Goal: Information Seeking & Learning: Check status

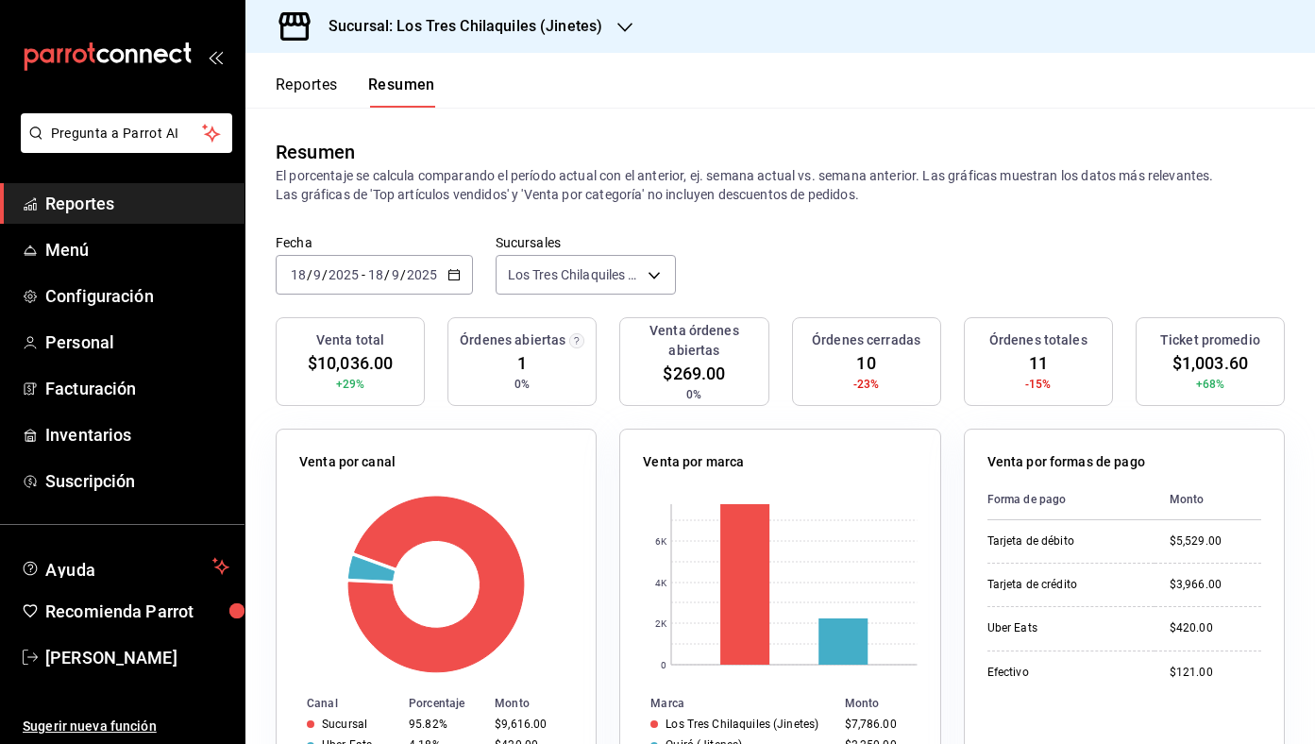
click at [303, 81] on button "Reportes" at bounding box center [307, 92] width 62 height 32
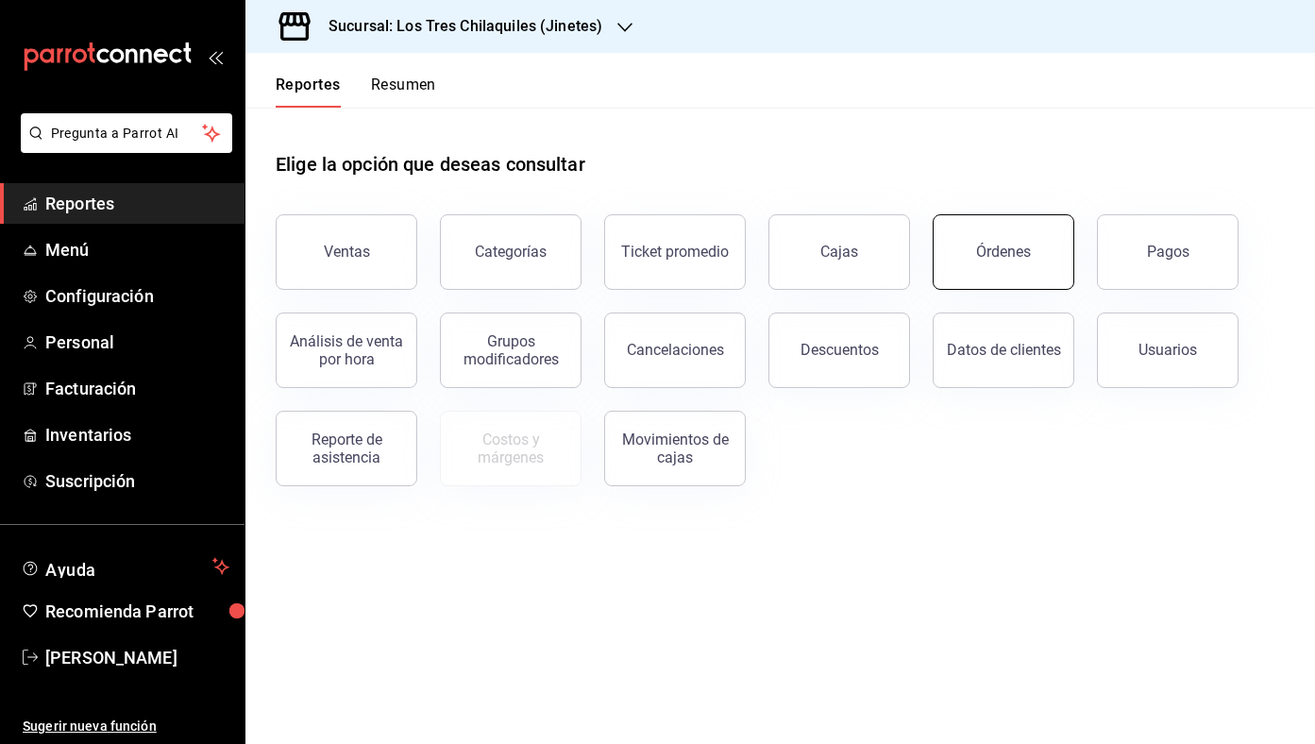
click at [1044, 257] on button "Órdenes" at bounding box center [1004, 252] width 142 height 76
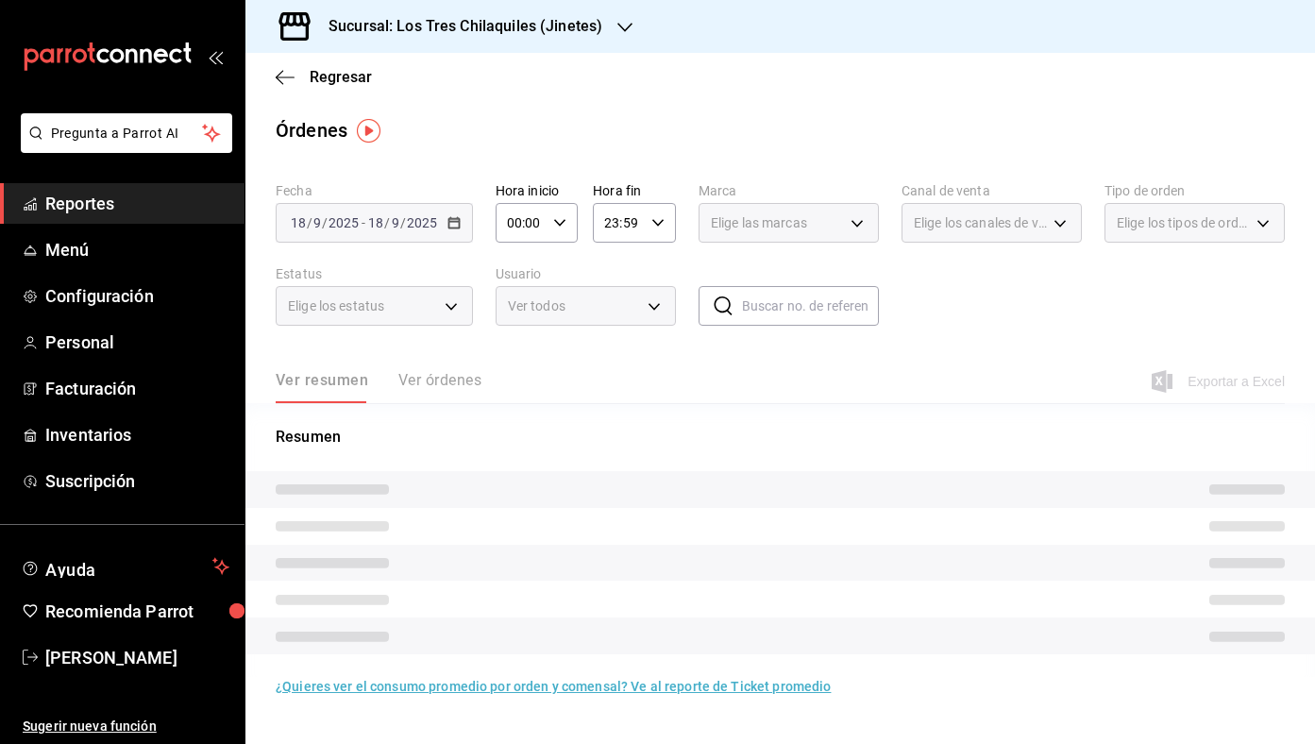
click at [1155, 235] on div "Elige los tipos de orden" at bounding box center [1194, 223] width 180 height 40
click at [1157, 227] on body "Pregunta a Parrot AI Reportes Menú Configuración Personal Facturación Inventari…" at bounding box center [657, 372] width 1315 height 744
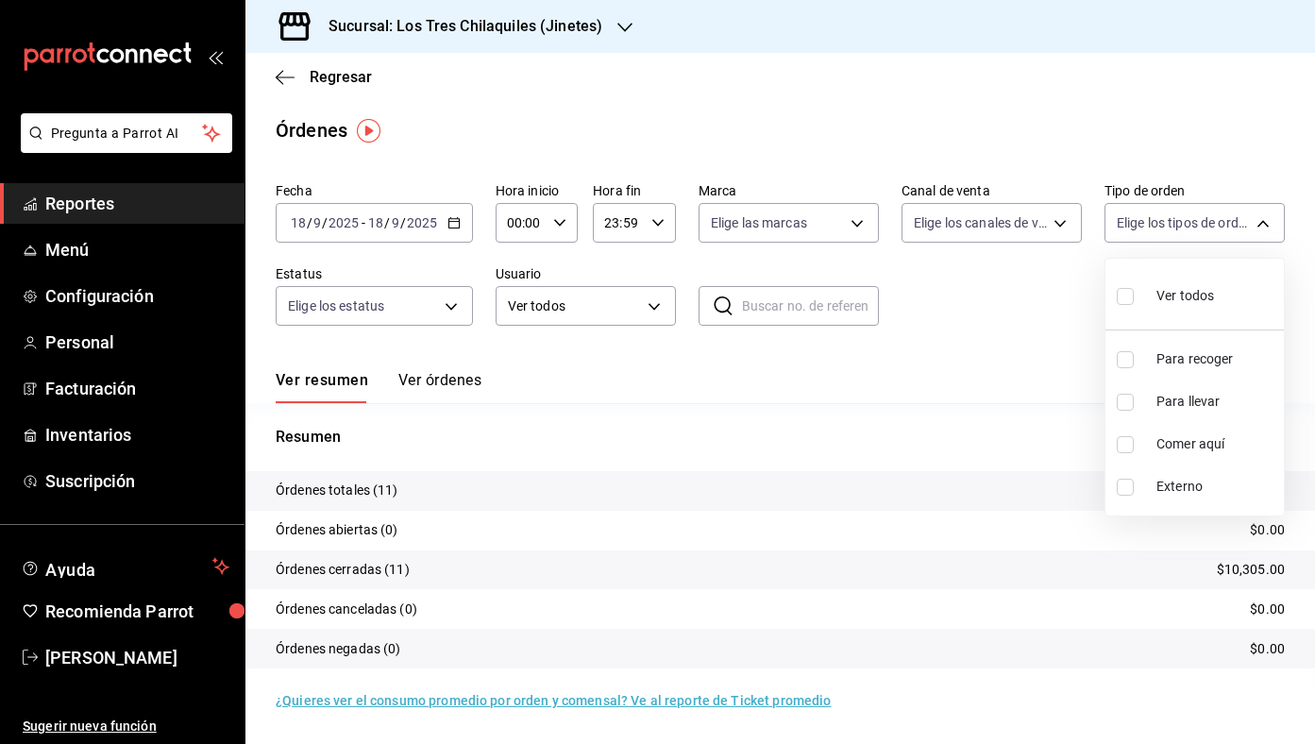
click at [1133, 440] on input "checkbox" at bounding box center [1125, 444] width 17 height 17
checkbox input "true"
type input "56f71dbc-c776-499c-b0d1-bf469380f4b3"
click at [1037, 338] on div at bounding box center [657, 372] width 1315 height 744
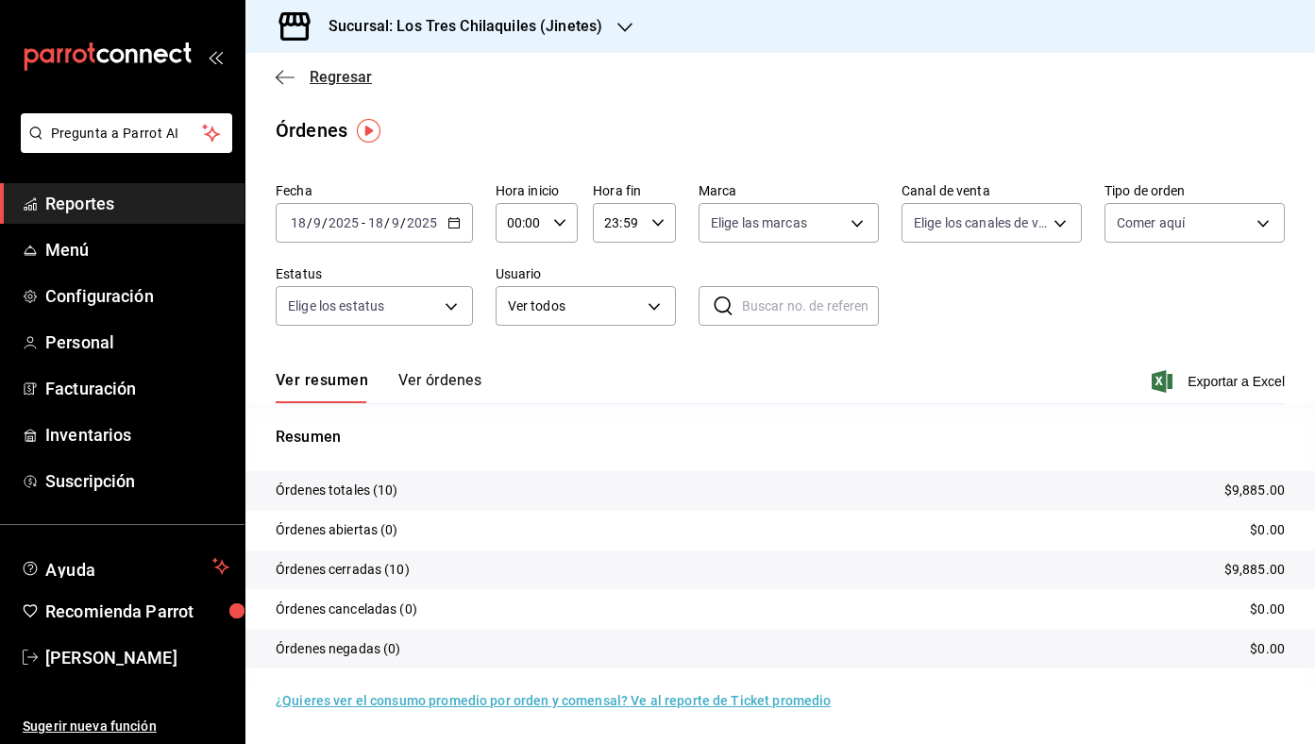
click at [355, 77] on span "Regresar" at bounding box center [341, 77] width 62 height 18
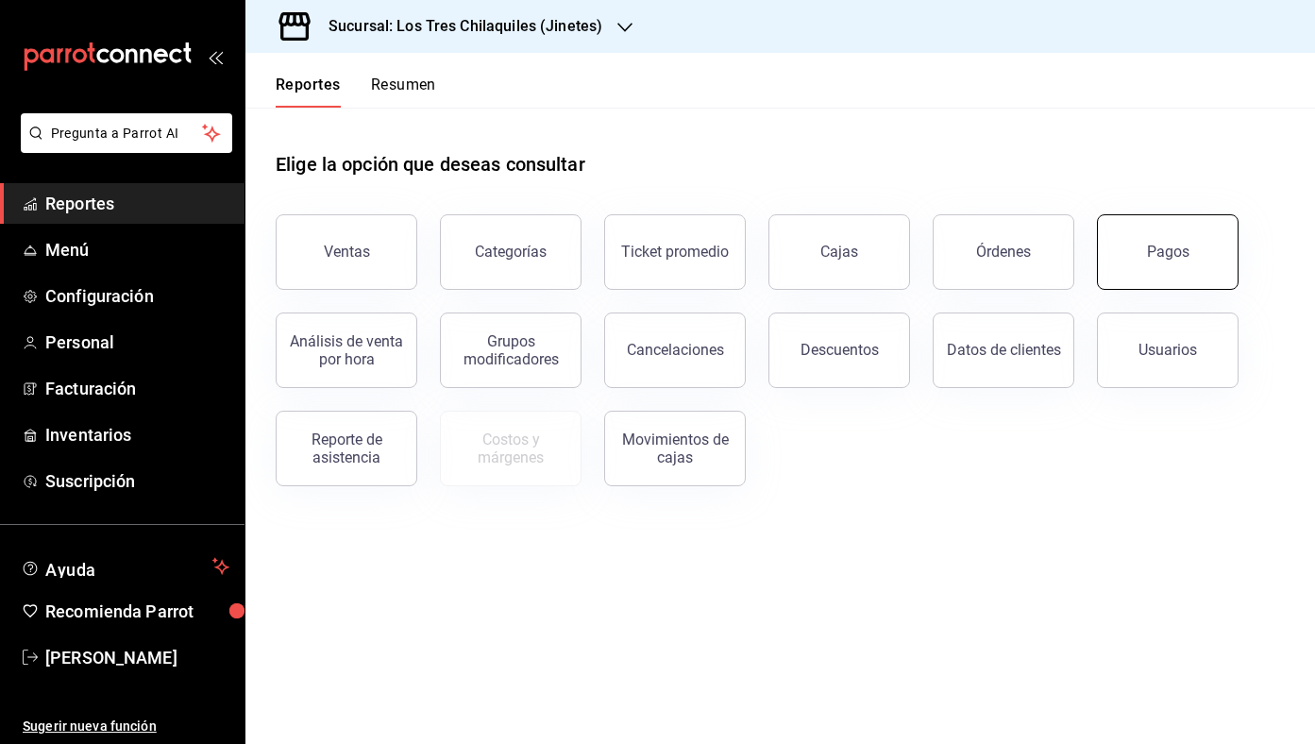
click at [1215, 258] on button "Pagos" at bounding box center [1168, 252] width 142 height 76
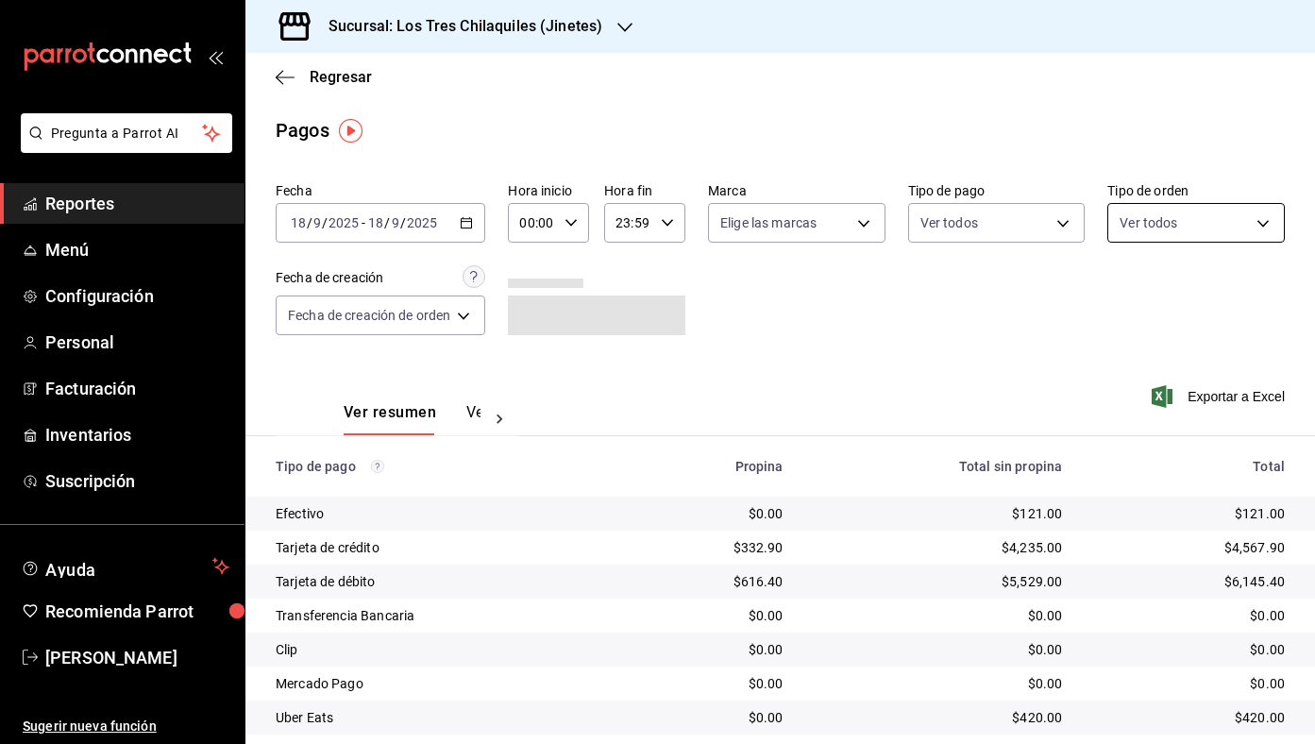
click at [1190, 214] on body "Pregunta a Parrot AI Reportes Menú Configuración Personal Facturación Inventari…" at bounding box center [657, 372] width 1315 height 744
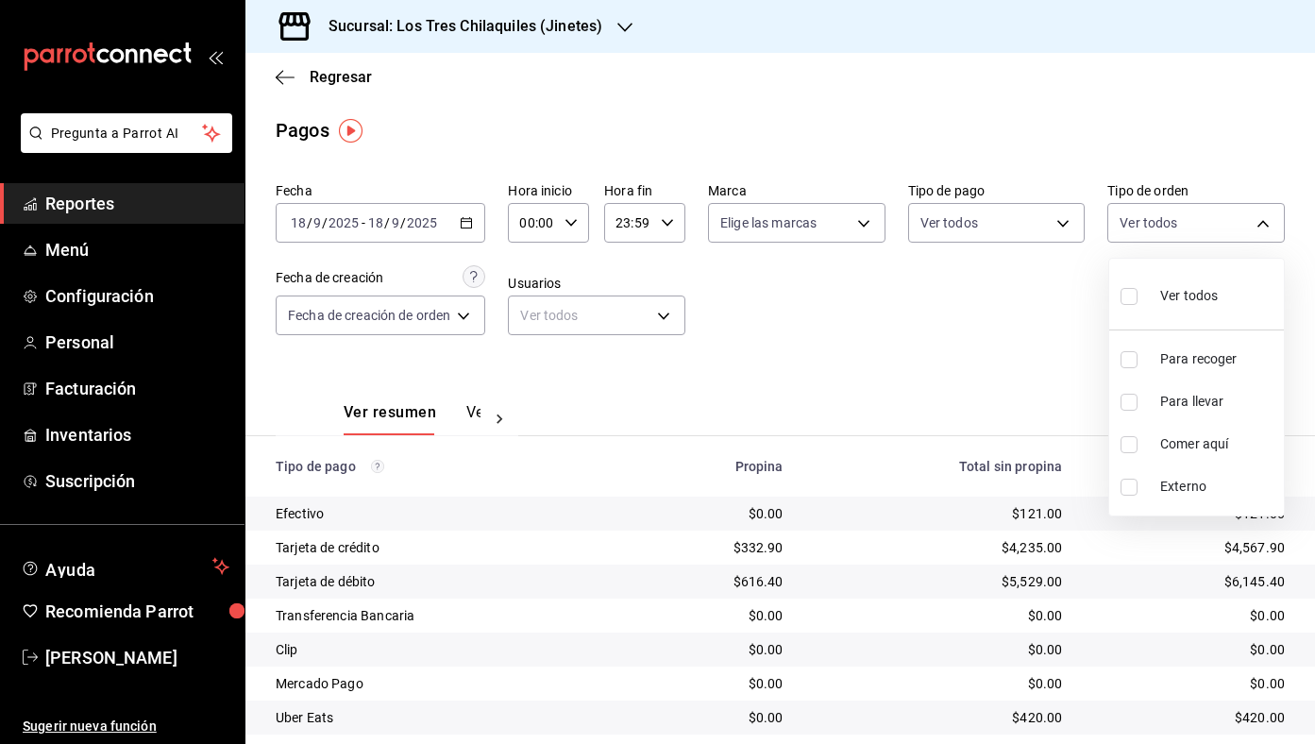
click at [1216, 430] on li "Comer aquí" at bounding box center [1196, 444] width 175 height 42
type input "56f71dbc-c776-499c-b0d1-bf469380f4b3"
checkbox input "true"
click at [887, 324] on div at bounding box center [657, 372] width 1315 height 744
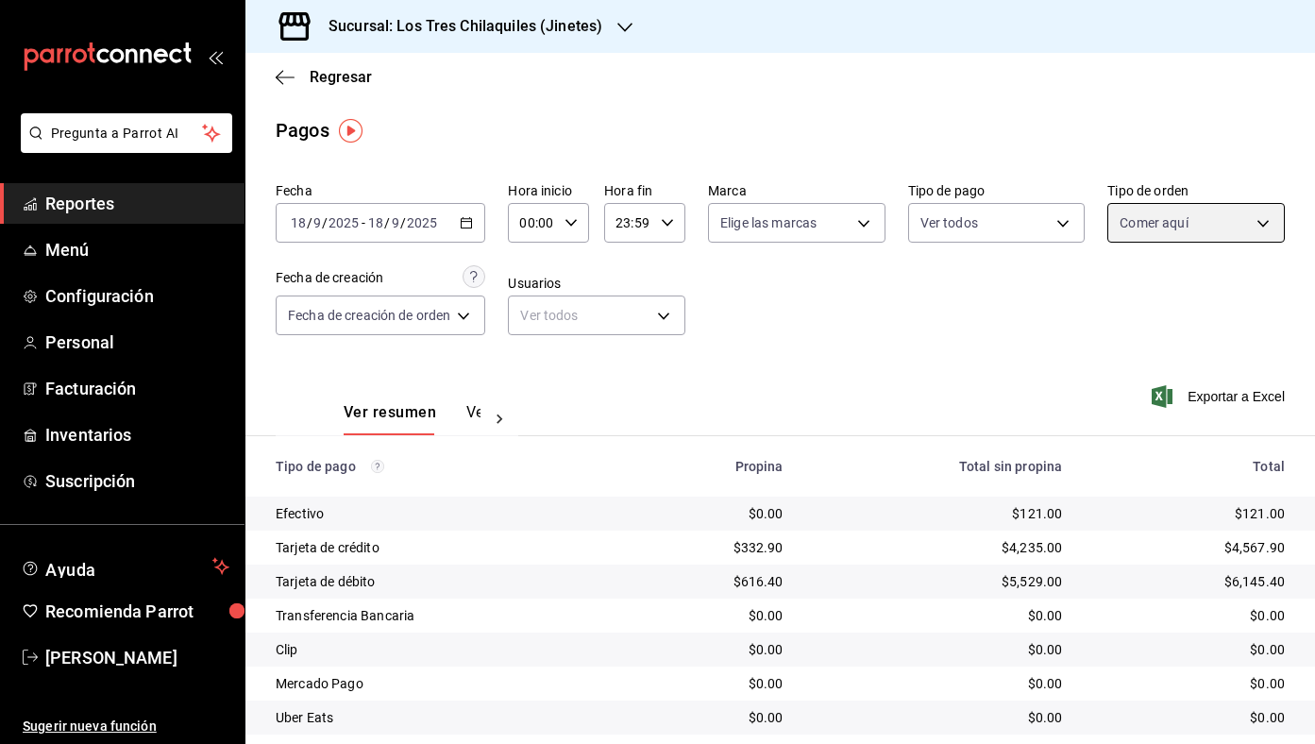
scroll to position [89, 0]
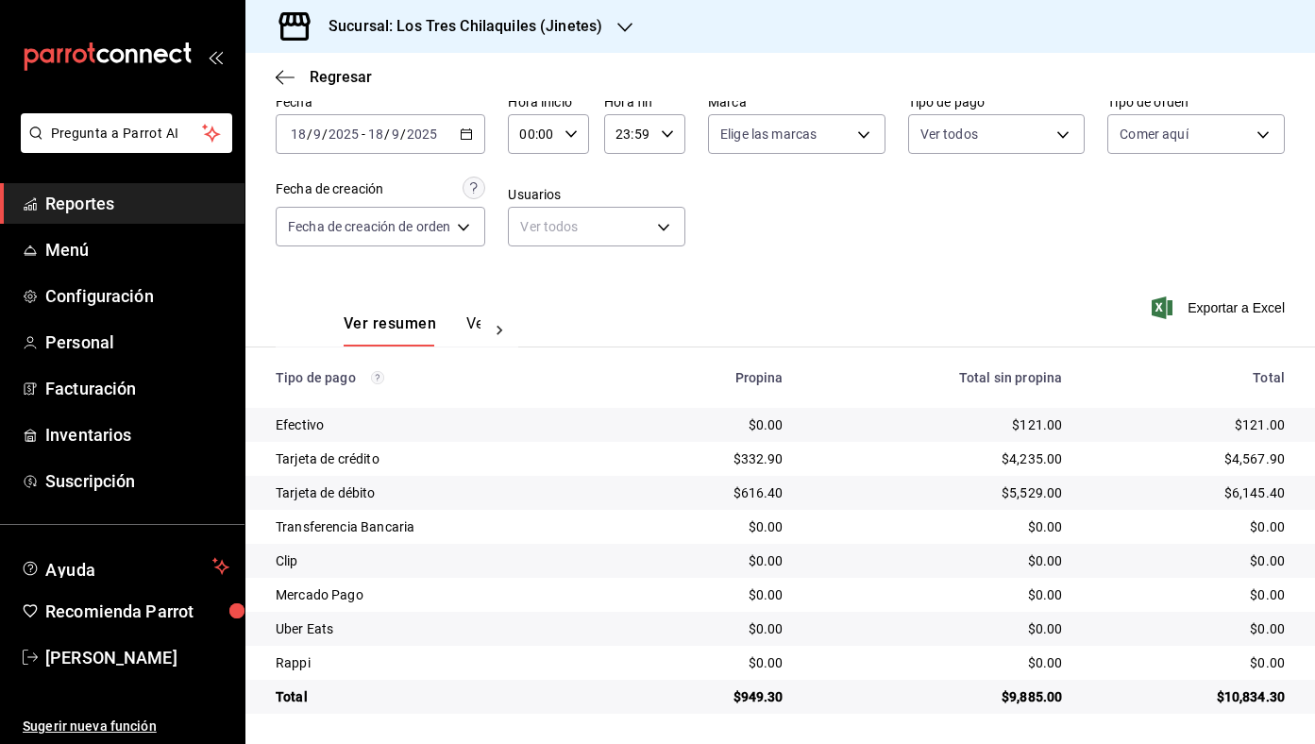
click at [477, 126] on div "[DATE] [DATE] - [DATE] [DATE]" at bounding box center [381, 134] width 210 height 40
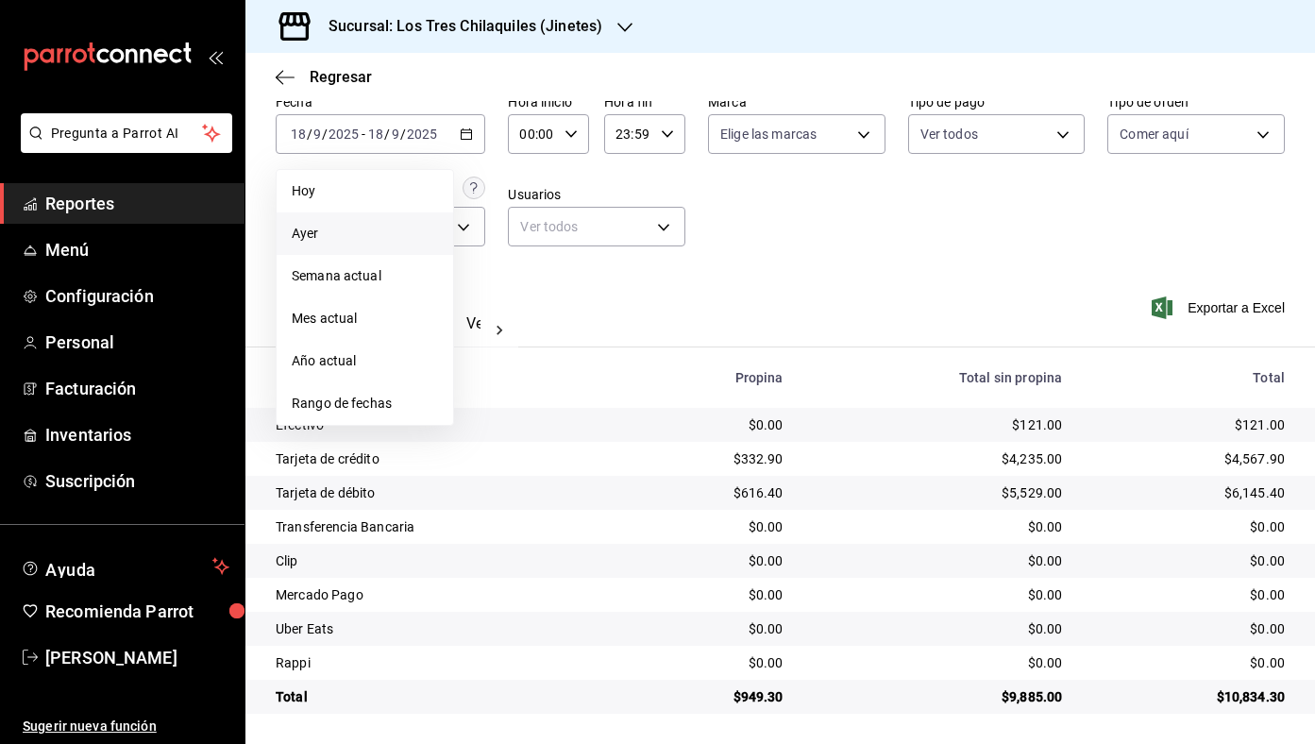
click at [395, 232] on span "Ayer" at bounding box center [365, 234] width 146 height 20
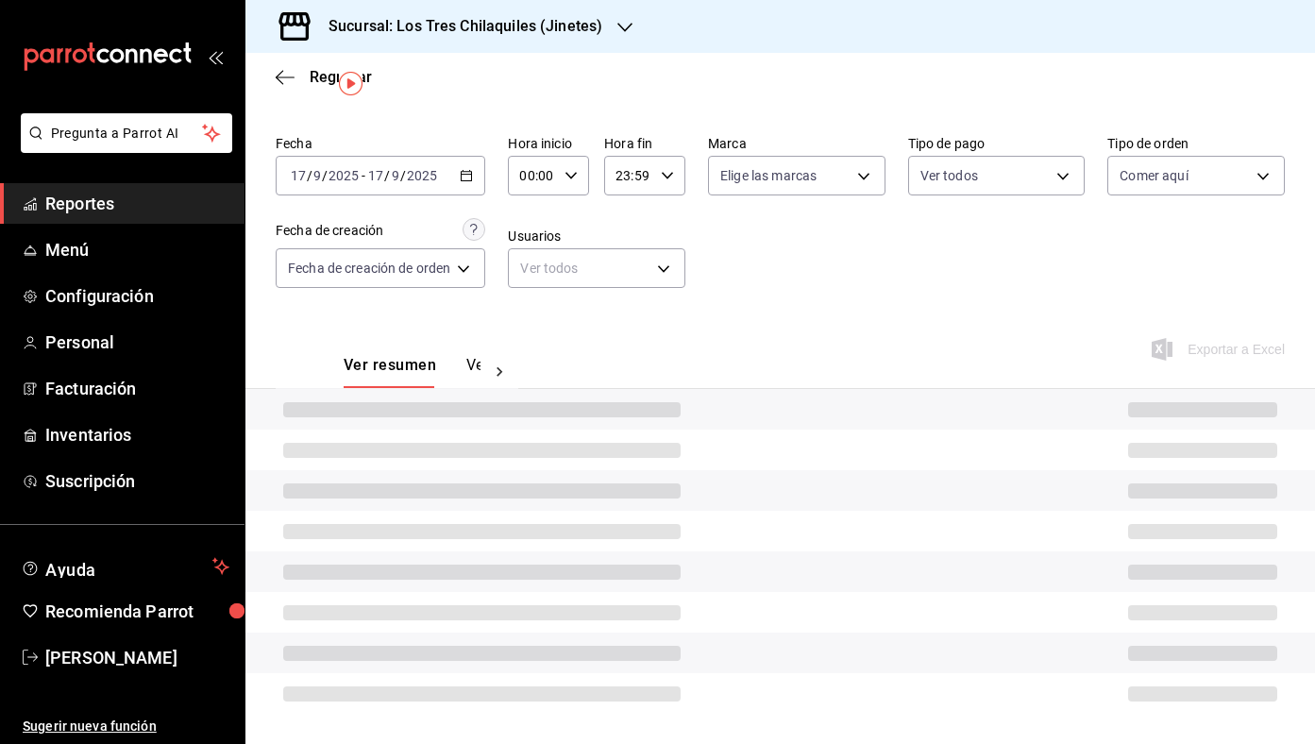
scroll to position [89, 0]
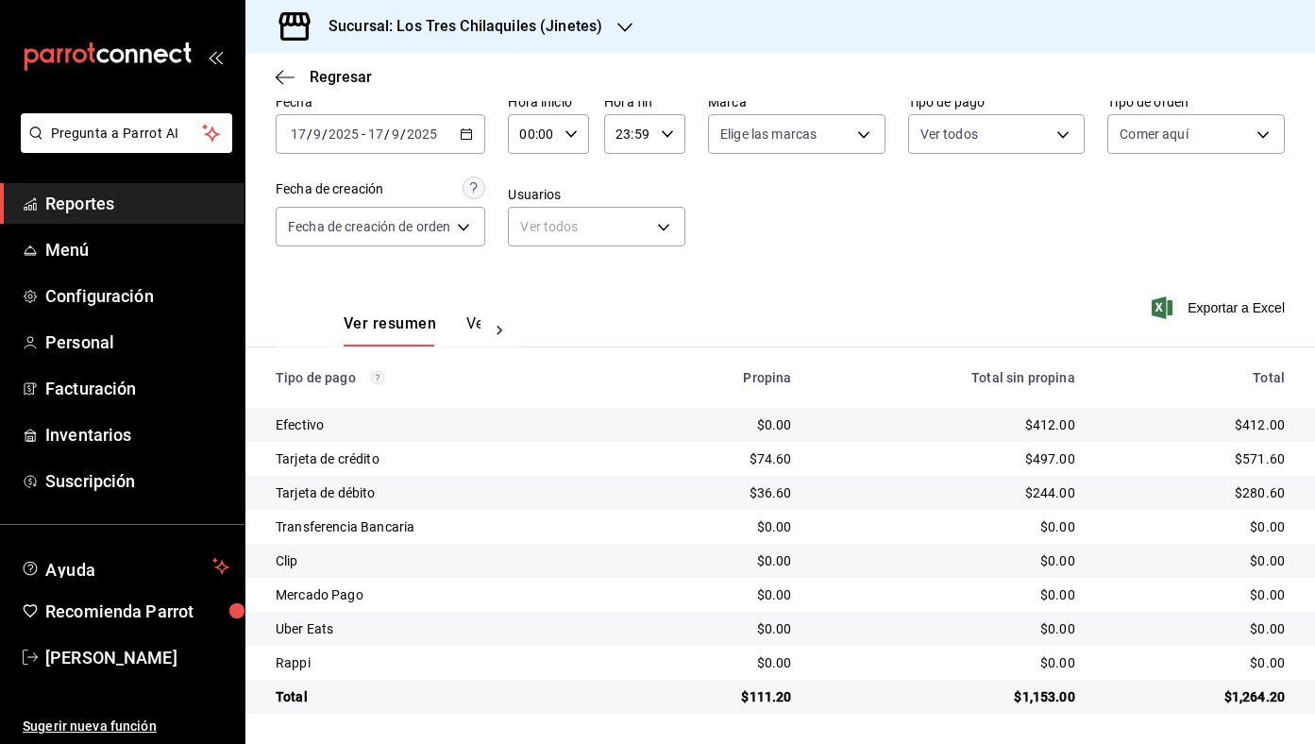
click at [901, 331] on div "Ver resumen Ver pagos Exportar a Excel" at bounding box center [779, 319] width 1069 height 100
click at [475, 125] on div "[DATE] [DATE] - [DATE] [DATE]" at bounding box center [381, 134] width 210 height 40
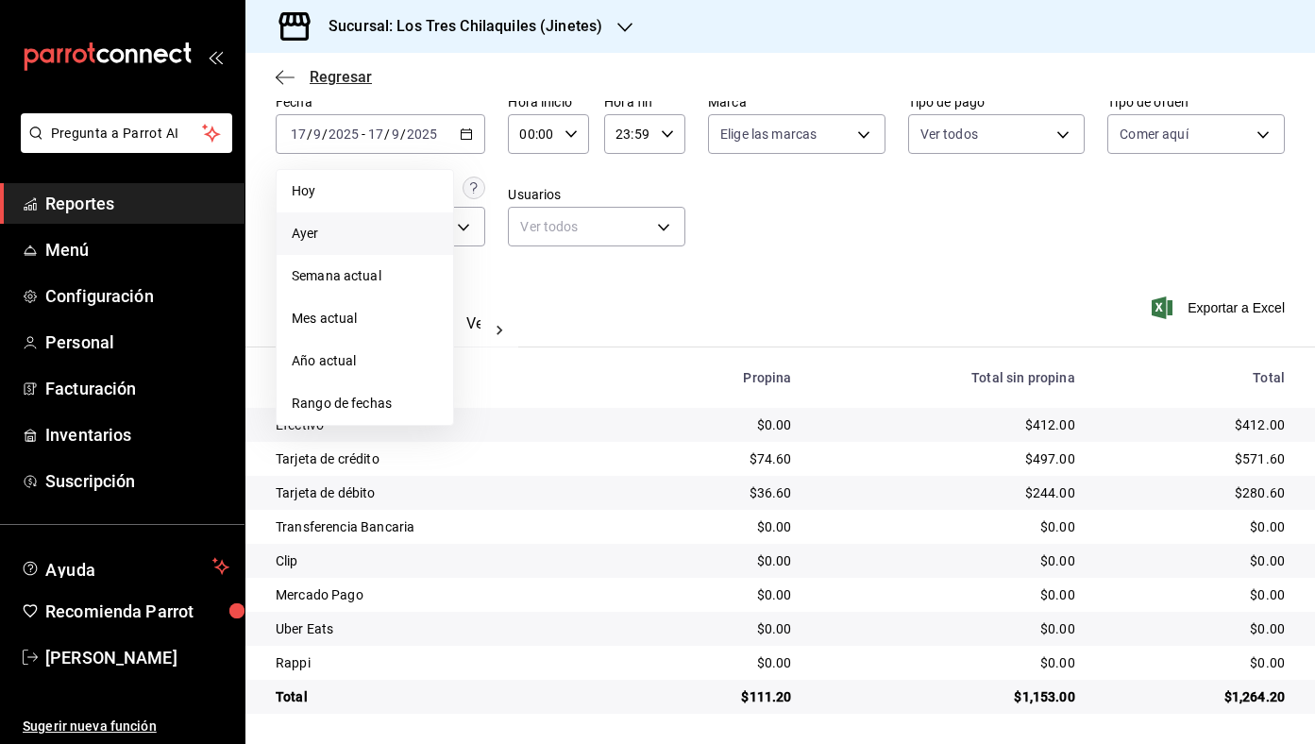
click at [353, 70] on span "Regresar" at bounding box center [341, 77] width 62 height 18
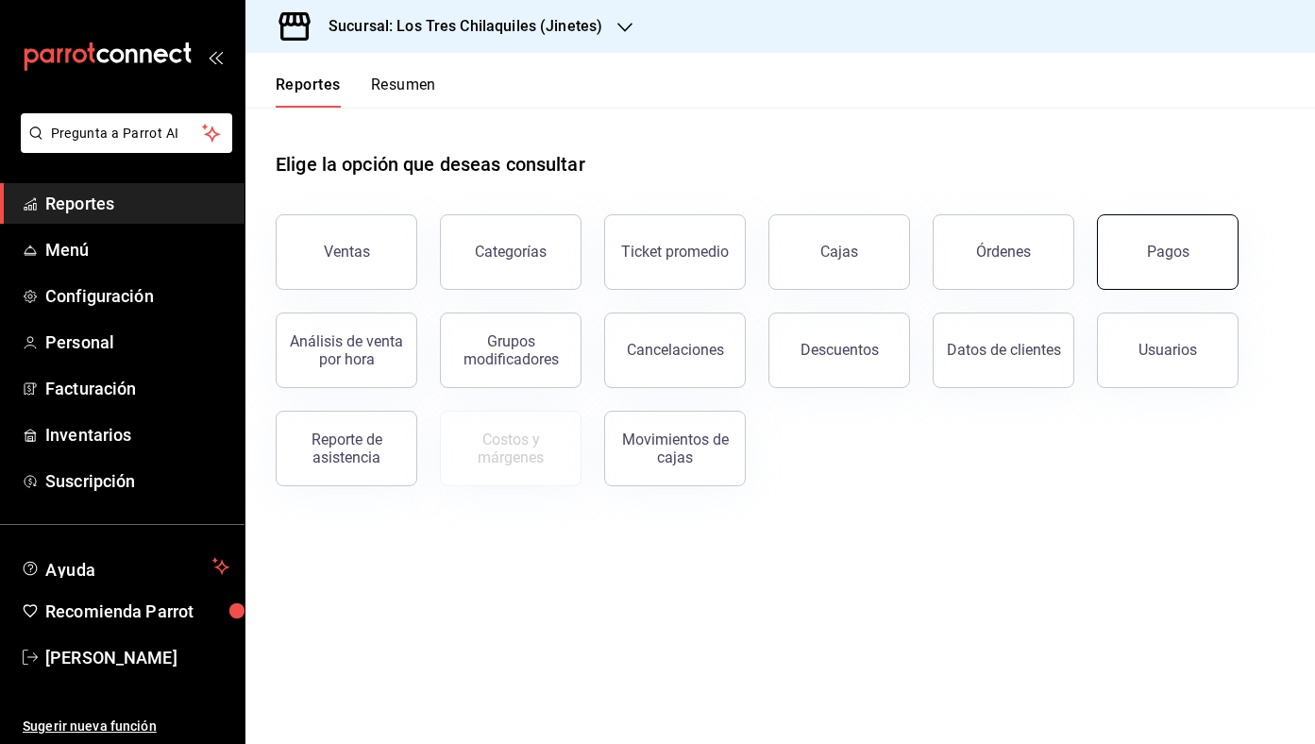
click at [1149, 268] on button "Pagos" at bounding box center [1168, 252] width 142 height 76
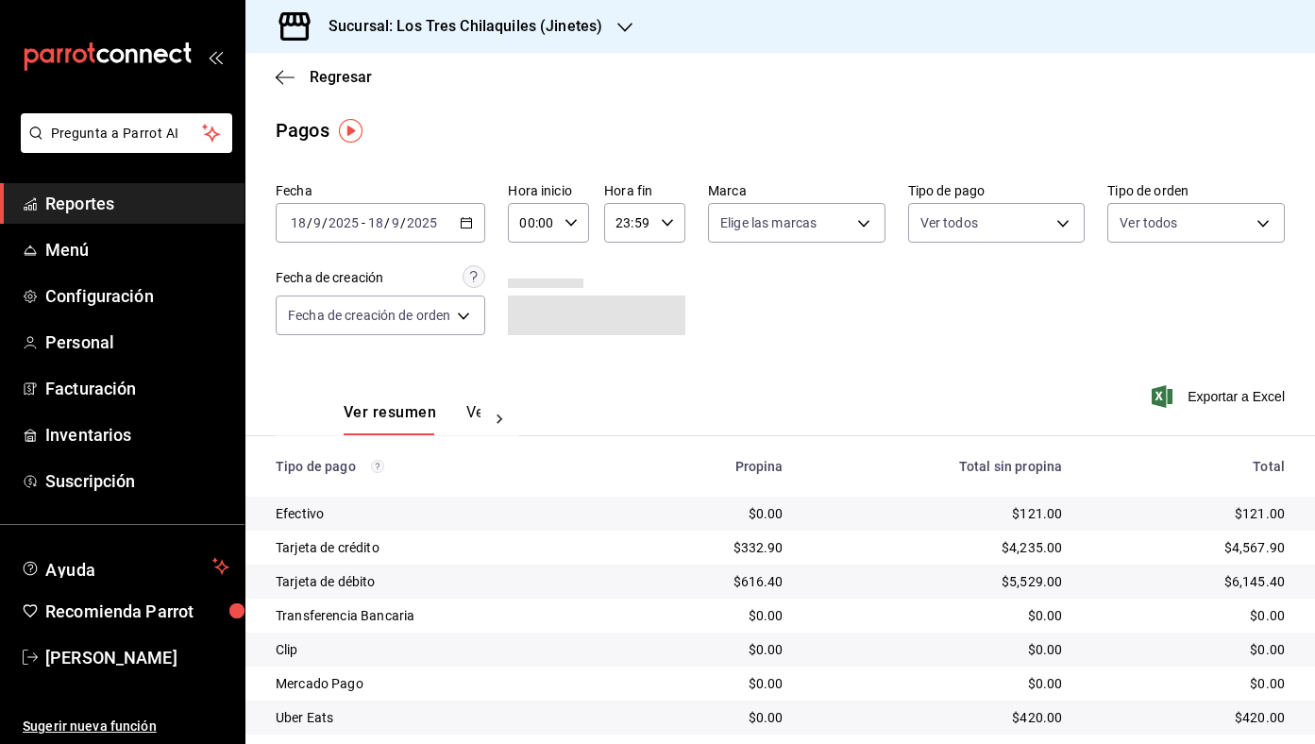
click at [292, 65] on div "Regresar" at bounding box center [779, 77] width 1069 height 48
click at [311, 77] on span "Regresar" at bounding box center [341, 77] width 62 height 18
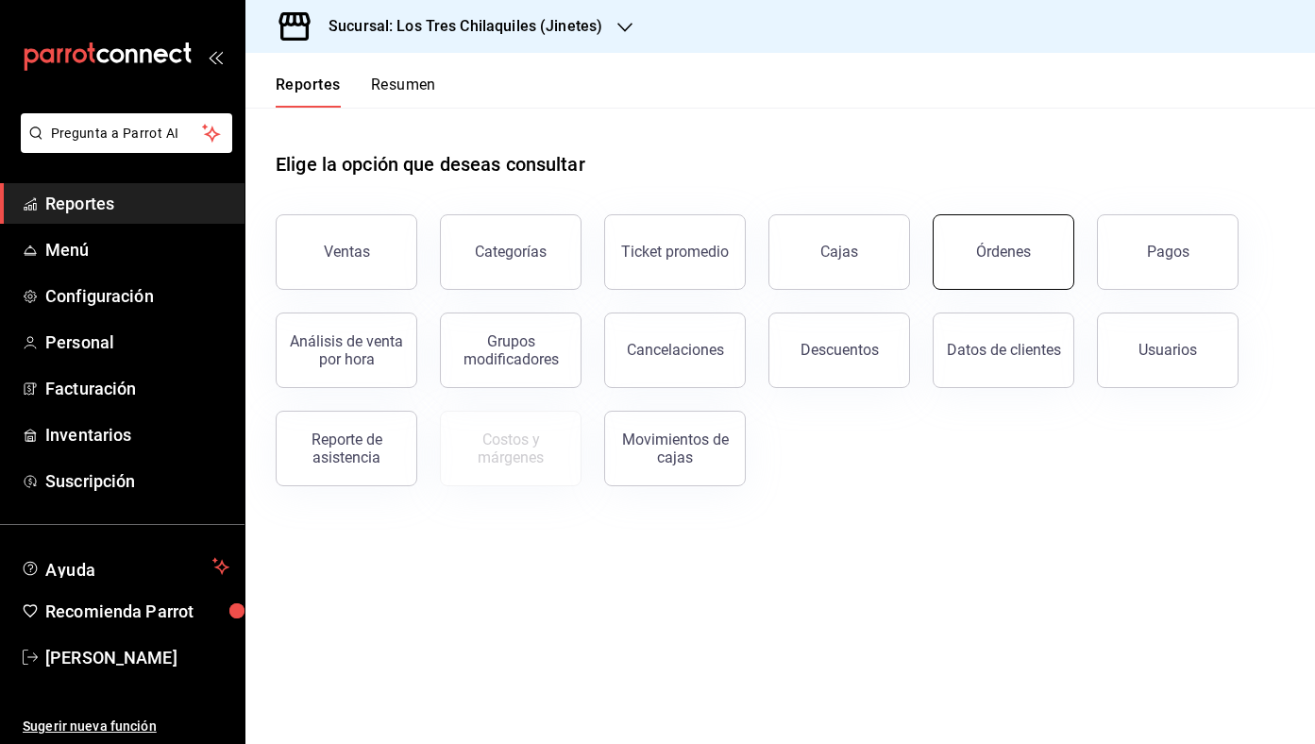
click at [992, 281] on button "Órdenes" at bounding box center [1004, 252] width 142 height 76
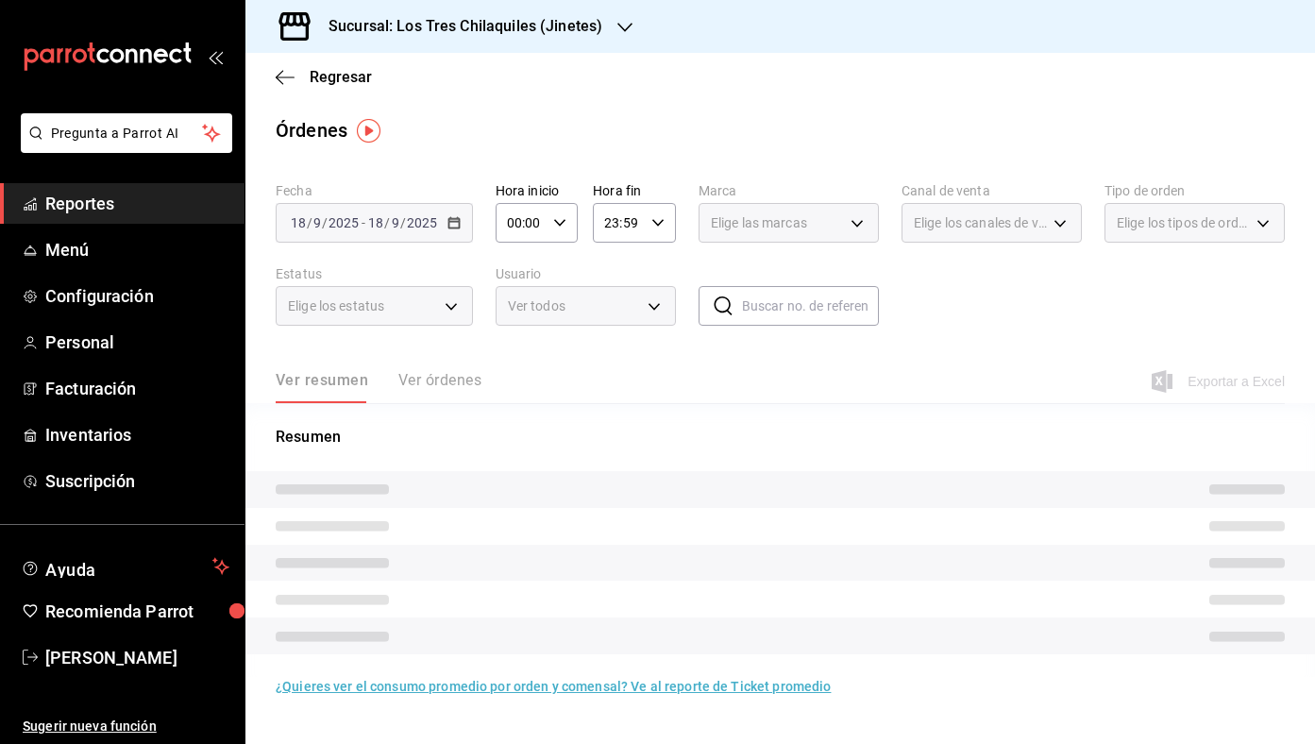
click at [1213, 207] on div "Elige los tipos de orden" at bounding box center [1194, 223] width 180 height 40
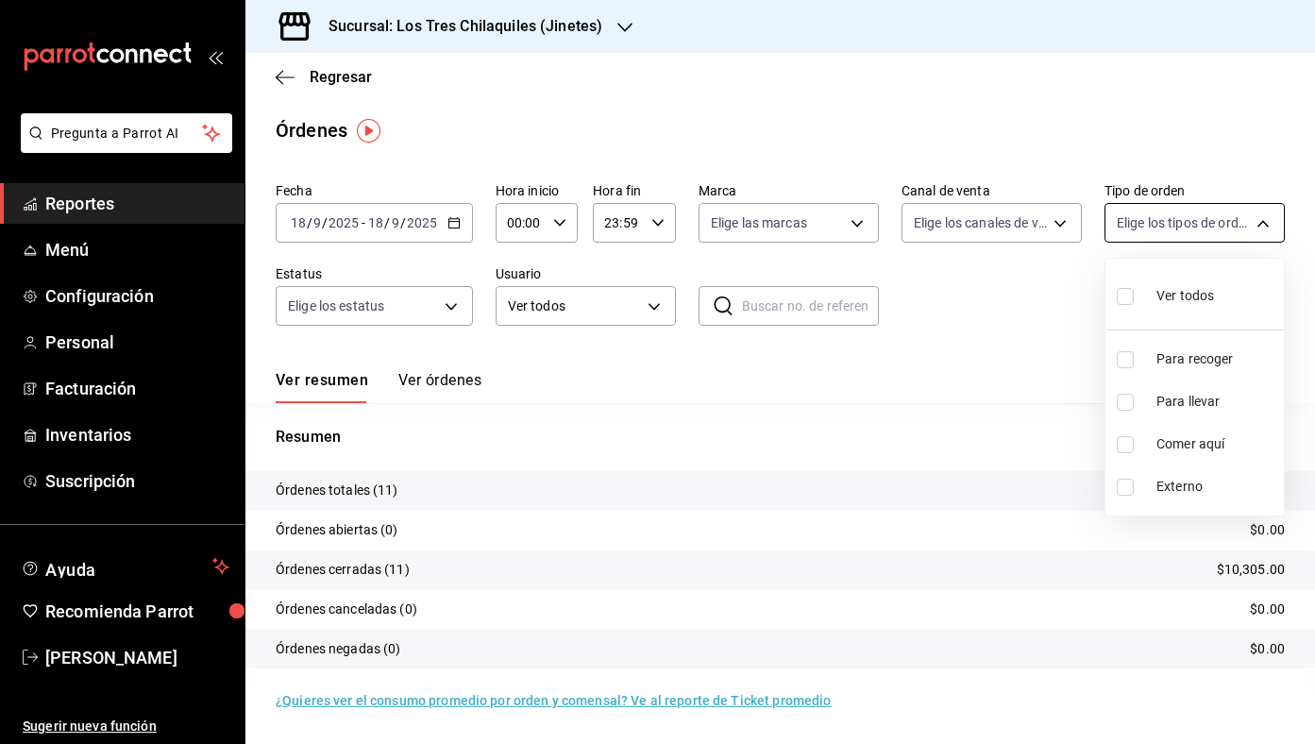
click at [1205, 211] on body "Pregunta a Parrot AI Reportes Menú Configuración Personal Facturación Inventari…" at bounding box center [657, 372] width 1315 height 744
click at [1210, 427] on li "Comer aquí" at bounding box center [1194, 444] width 178 height 42
type input "56f71dbc-c776-499c-b0d1-bf469380f4b3"
checkbox input "true"
click at [1058, 348] on div at bounding box center [657, 372] width 1315 height 744
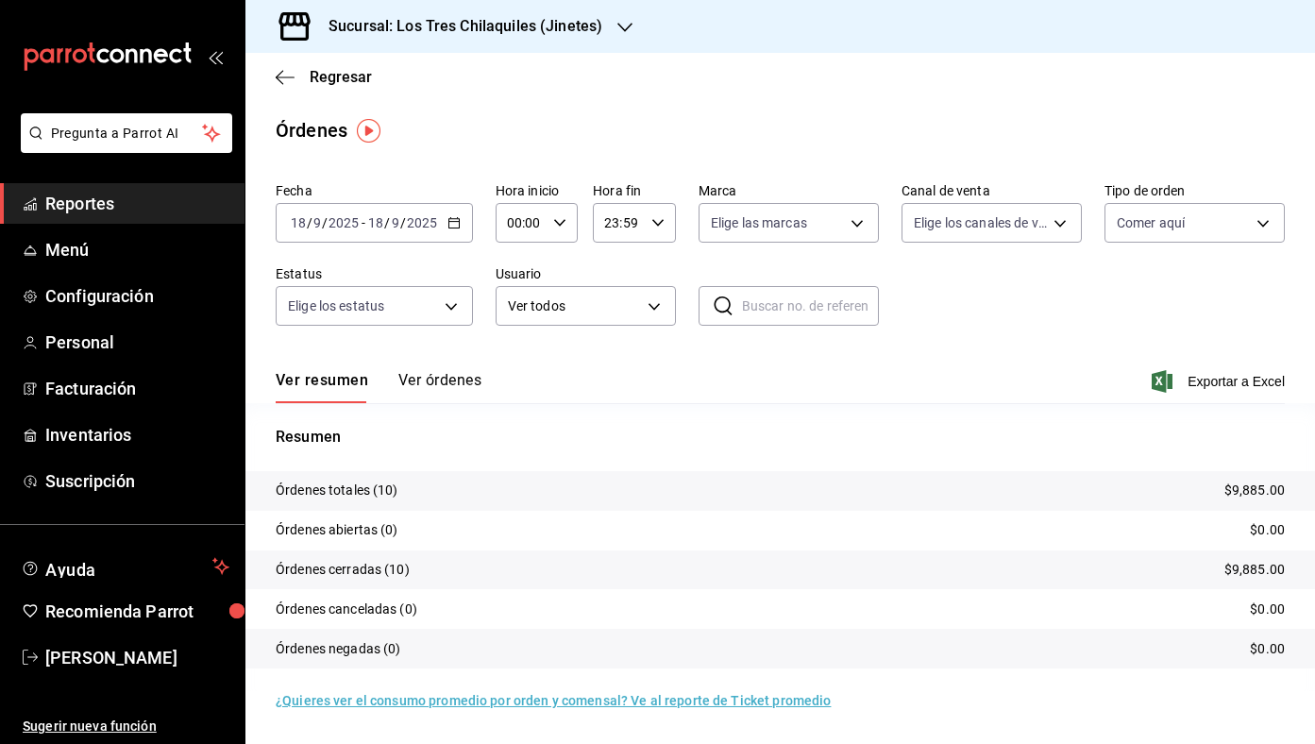
click at [475, 230] on div "Fecha [DATE] [DATE] - [DATE] [DATE] Hora inicio 00:00 Hora inicio Hora fin 23:5…" at bounding box center [780, 262] width 1009 height 174
click at [454, 221] on \(Stroke\) "button" at bounding box center [453, 221] width 10 height 1
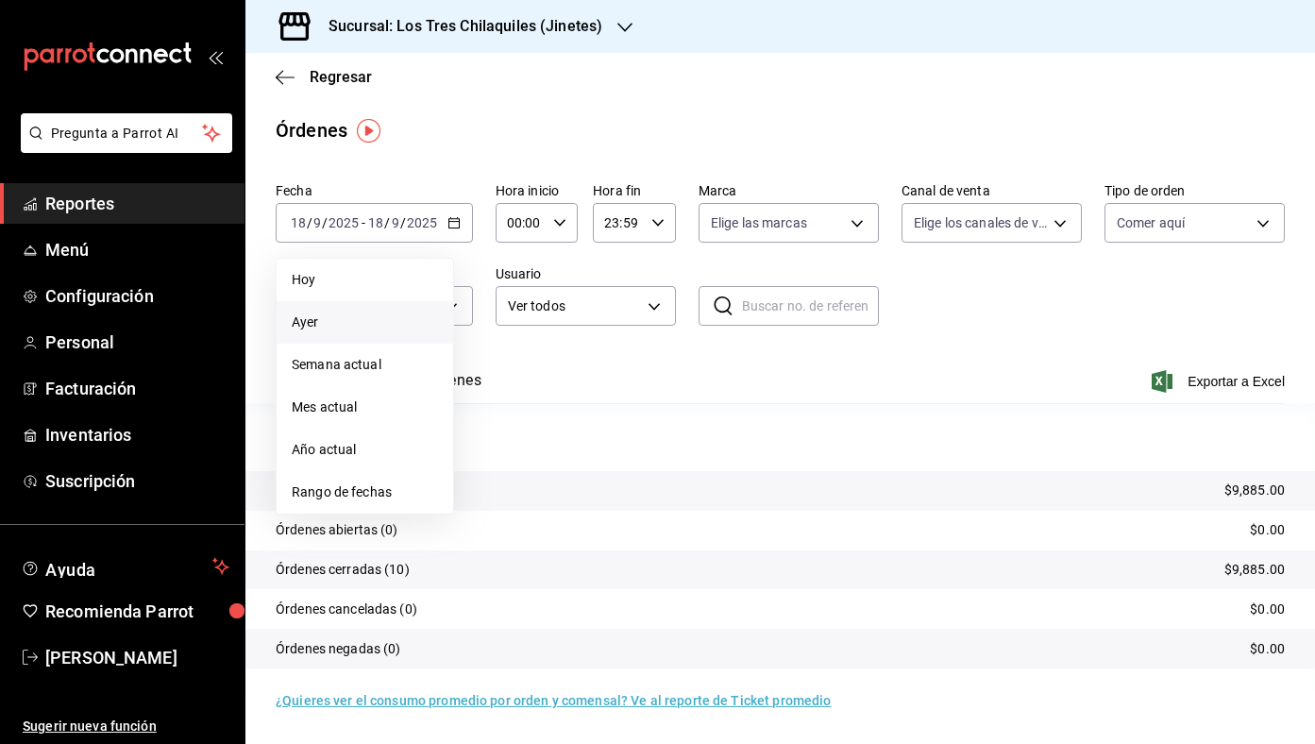
click at [422, 339] on li "Ayer" at bounding box center [365, 322] width 177 height 42
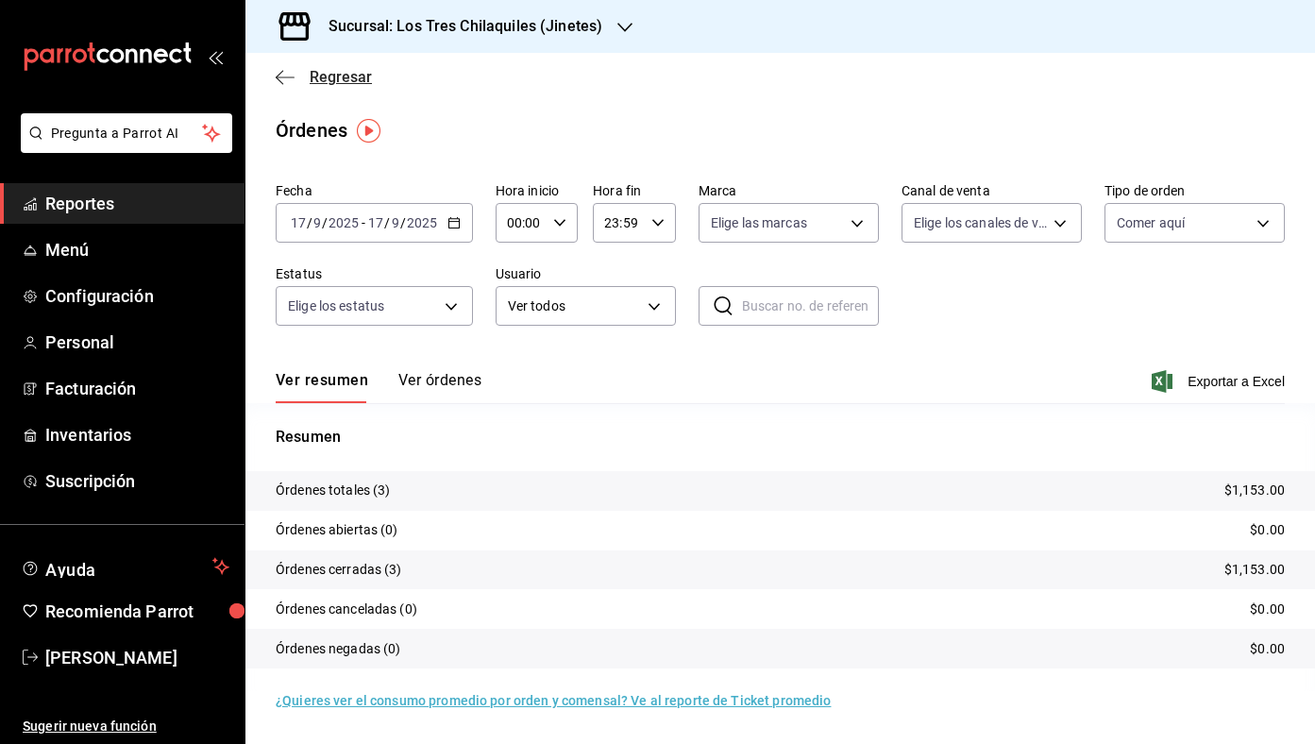
click at [314, 76] on span "Regresar" at bounding box center [341, 77] width 62 height 18
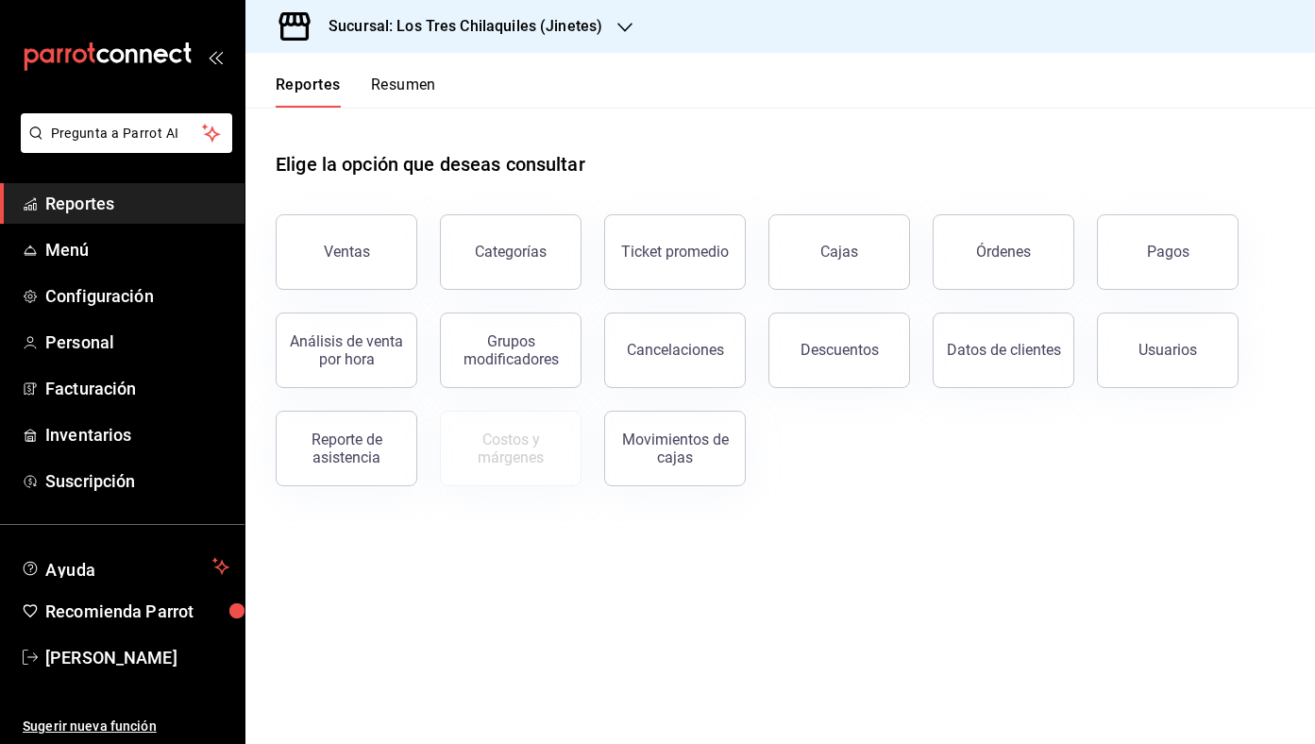
click at [375, 86] on button "Resumen" at bounding box center [403, 92] width 65 height 32
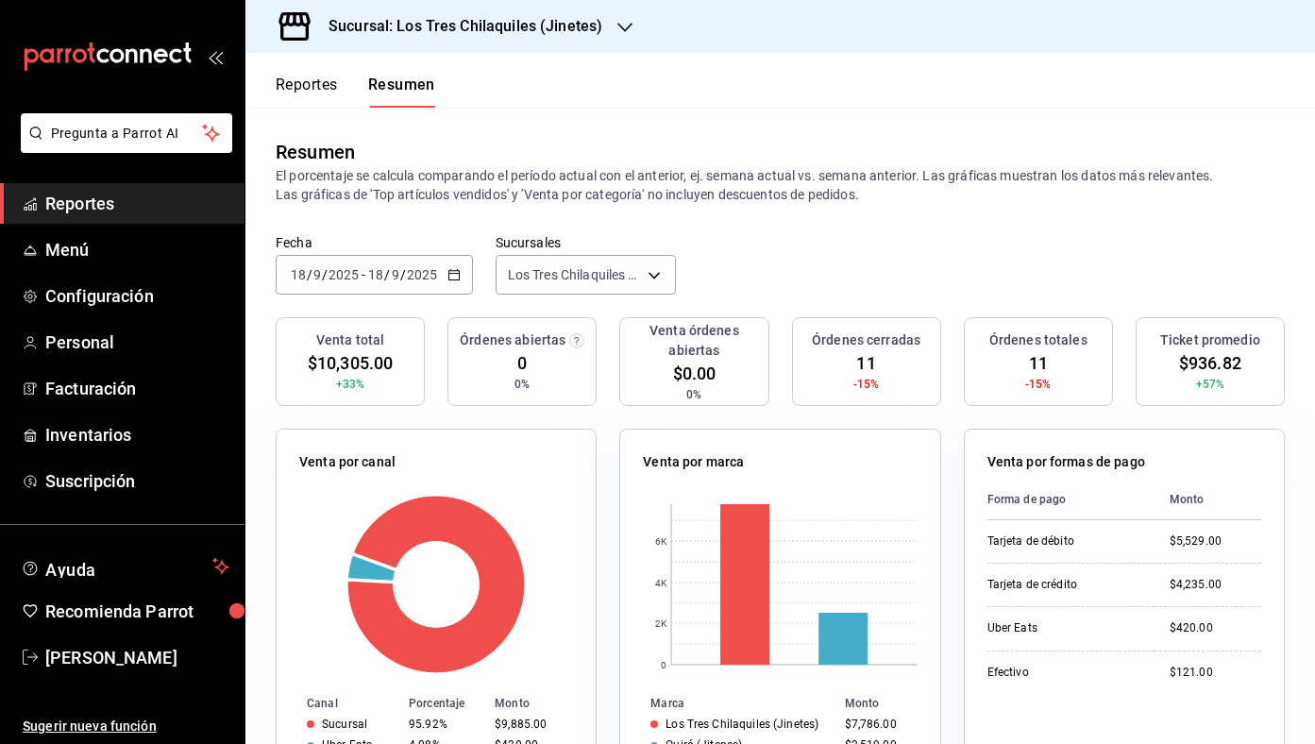
click at [455, 270] on icon "button" at bounding box center [453, 274] width 13 height 13
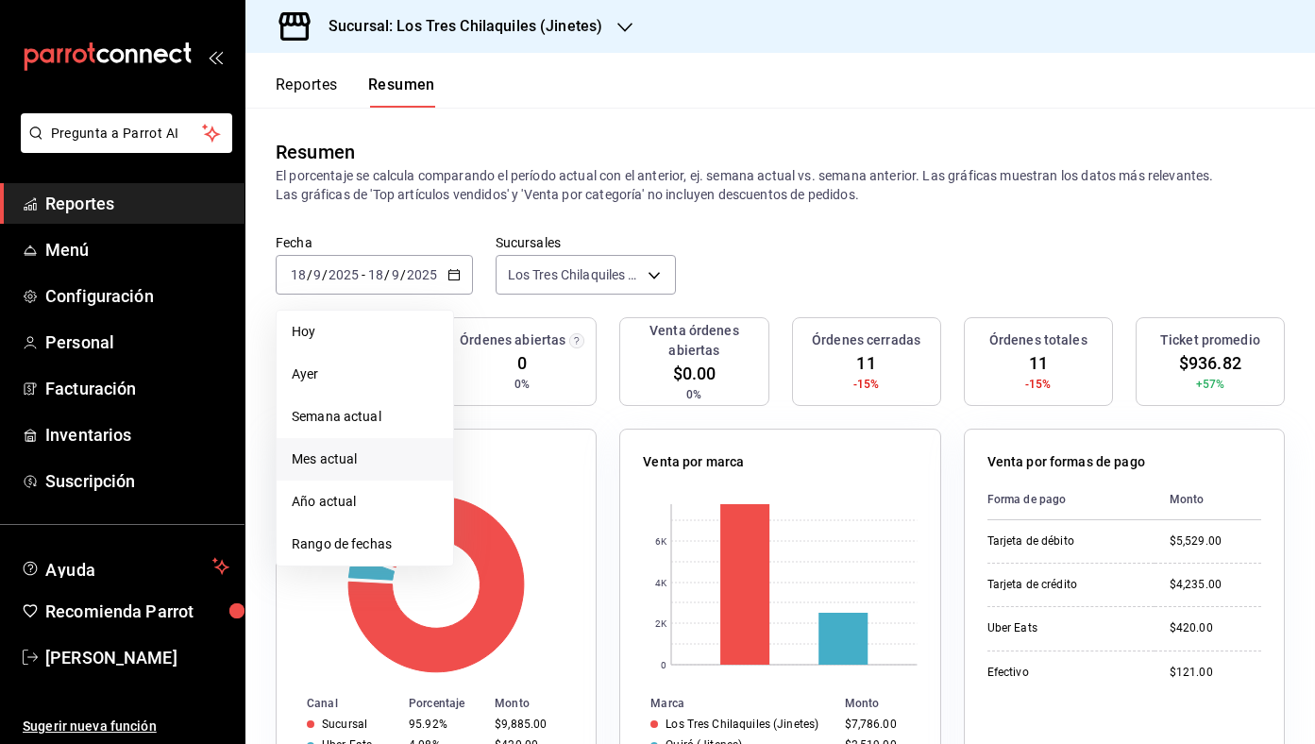
click at [407, 454] on span "Mes actual" at bounding box center [365, 459] width 146 height 20
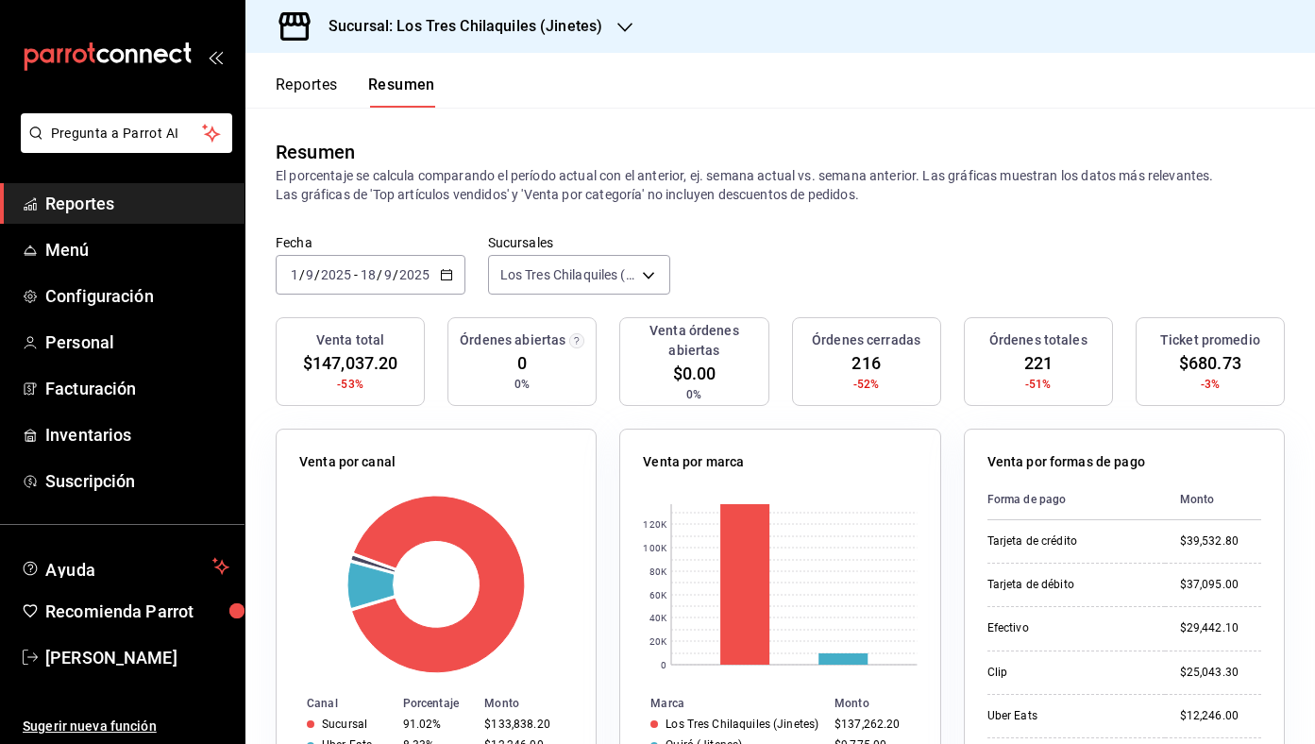
click at [316, 90] on button "Reportes" at bounding box center [307, 92] width 62 height 32
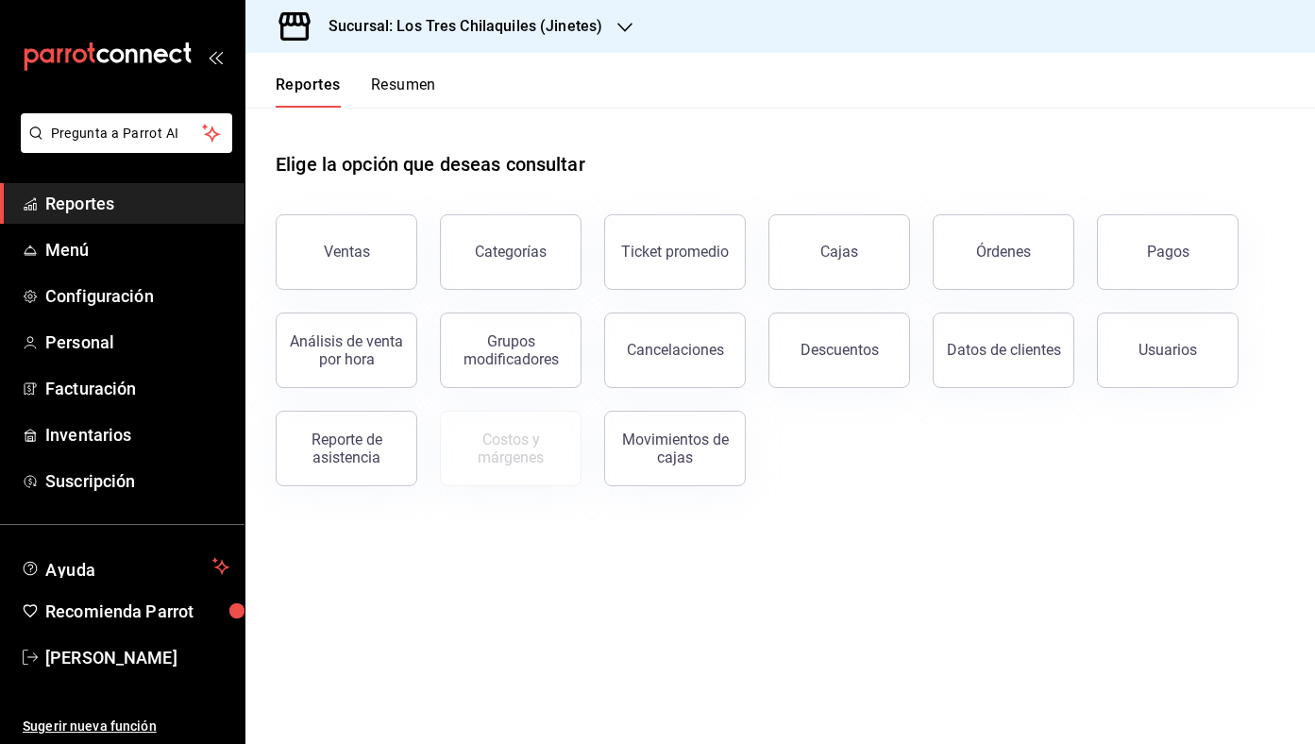
click at [397, 95] on button "Resumen" at bounding box center [403, 92] width 65 height 32
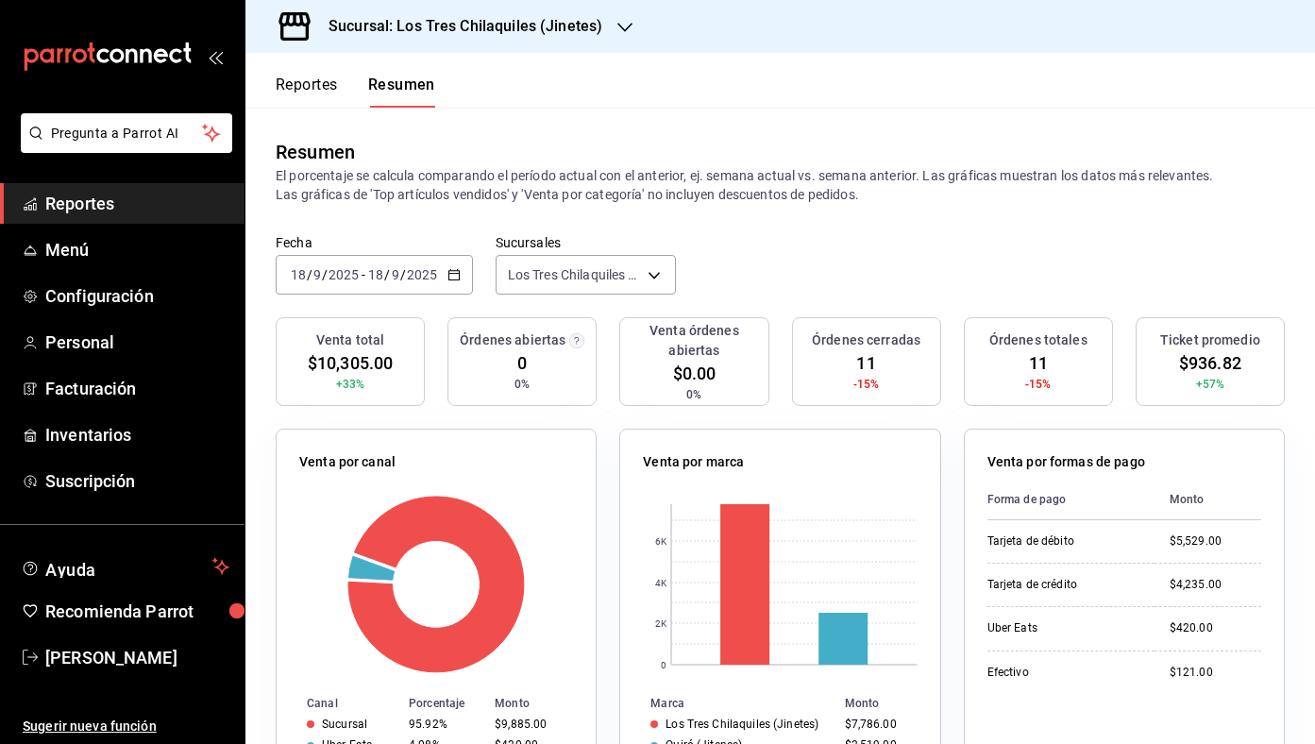
click at [323, 90] on button "Reportes" at bounding box center [307, 92] width 62 height 32
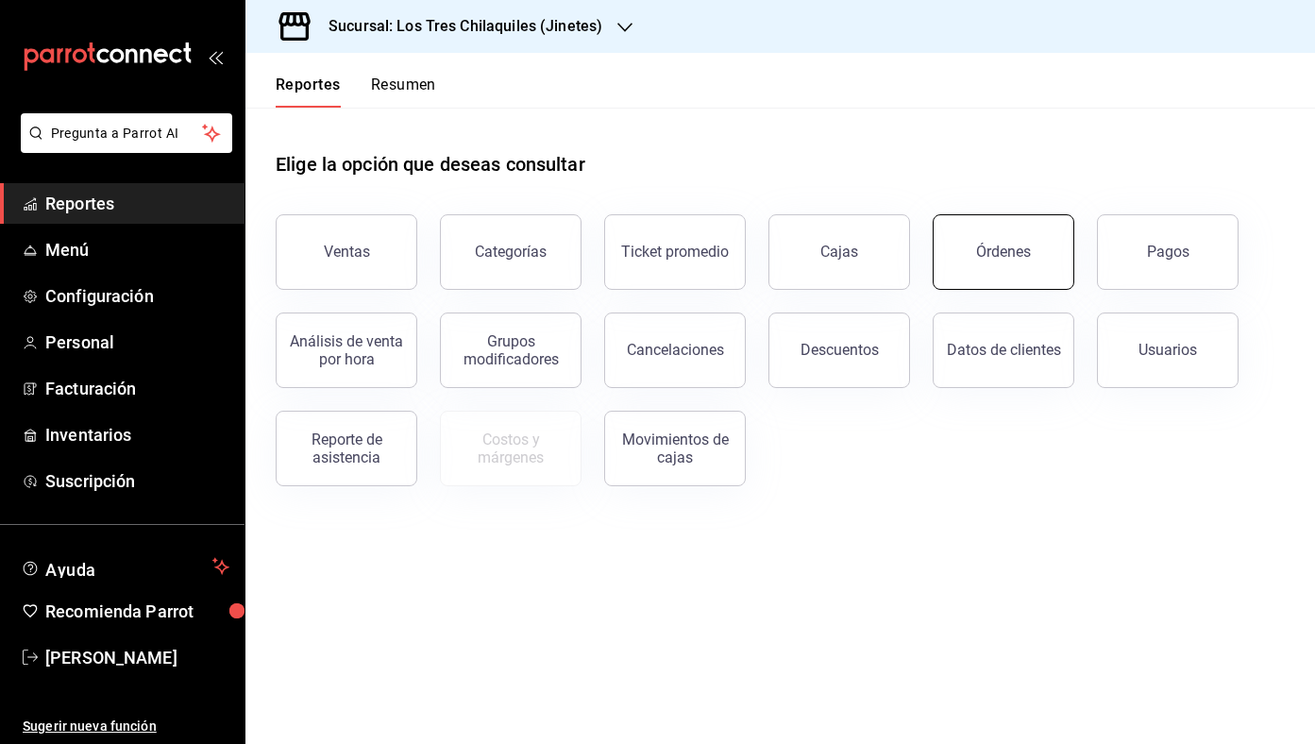
click at [1029, 262] on button "Órdenes" at bounding box center [1004, 252] width 142 height 76
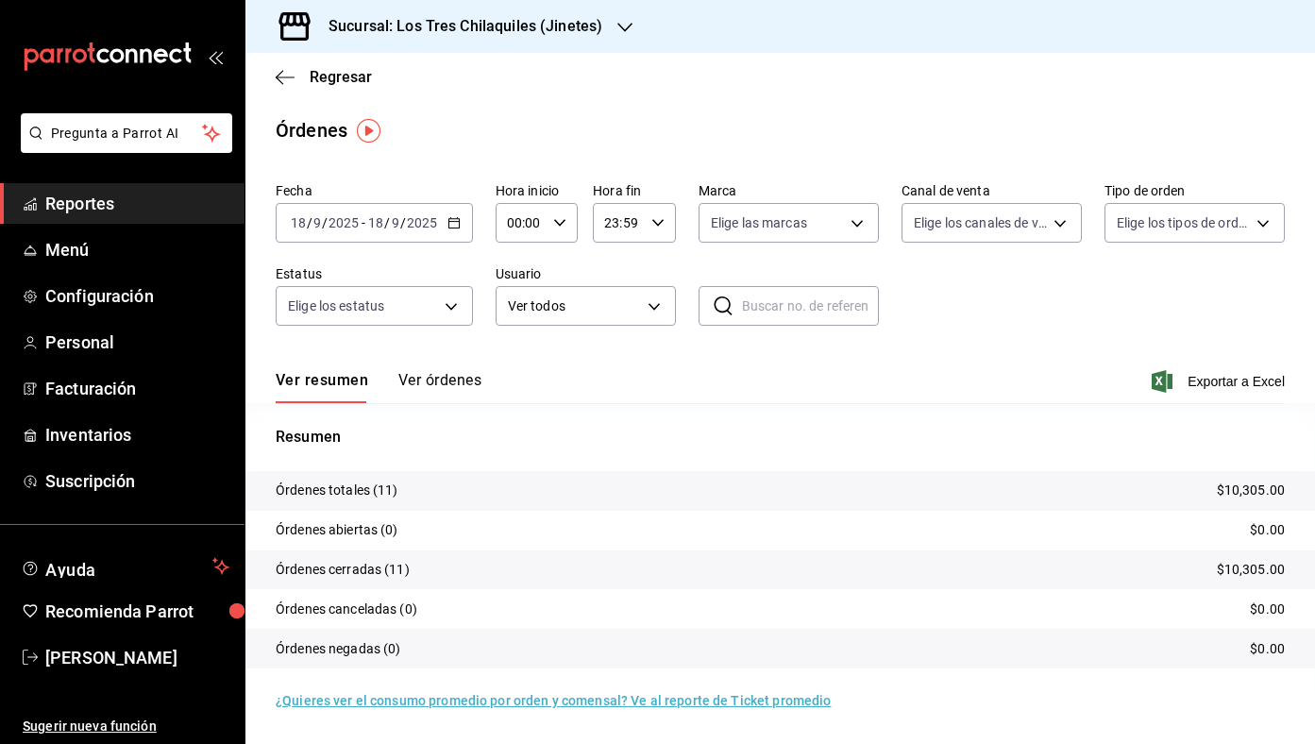
click at [483, 392] on div "Ver resumen Ver órdenes Exportar a Excel" at bounding box center [780, 375] width 1009 height 55
click at [465, 383] on button "Ver órdenes" at bounding box center [439, 387] width 83 height 32
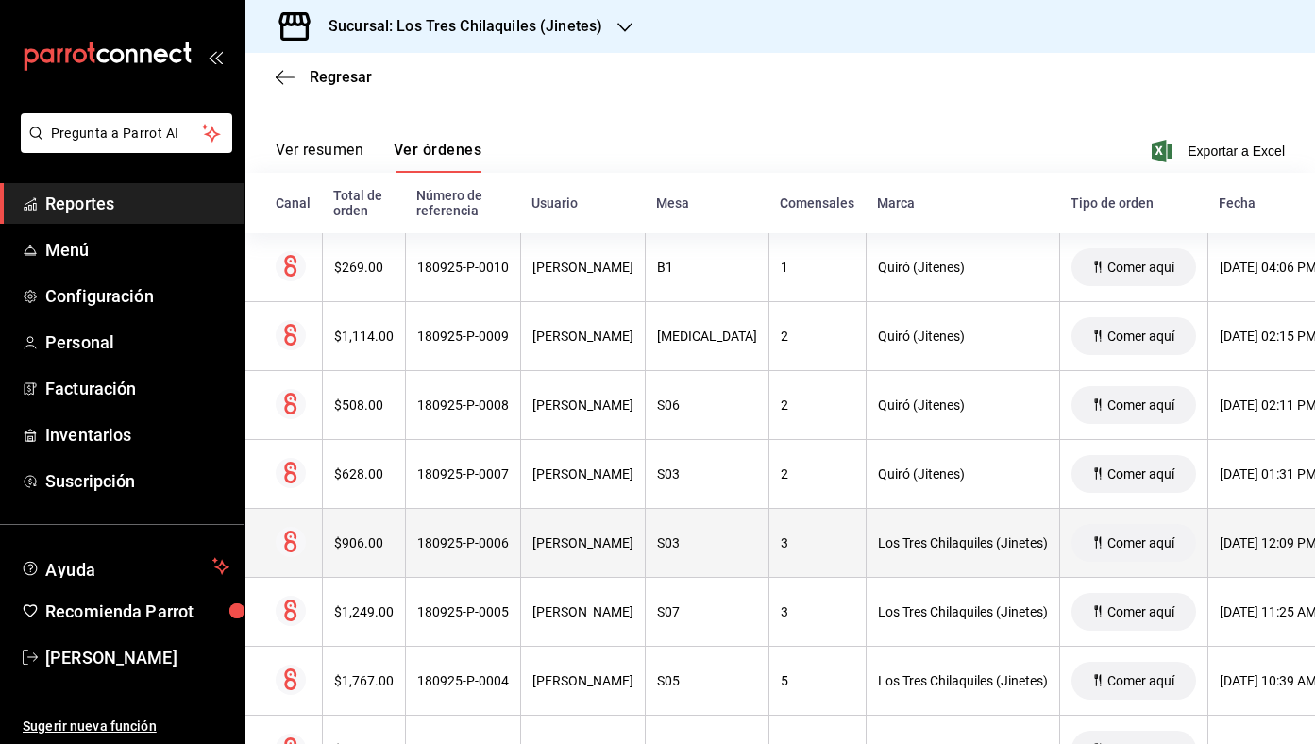
scroll to position [229, 0]
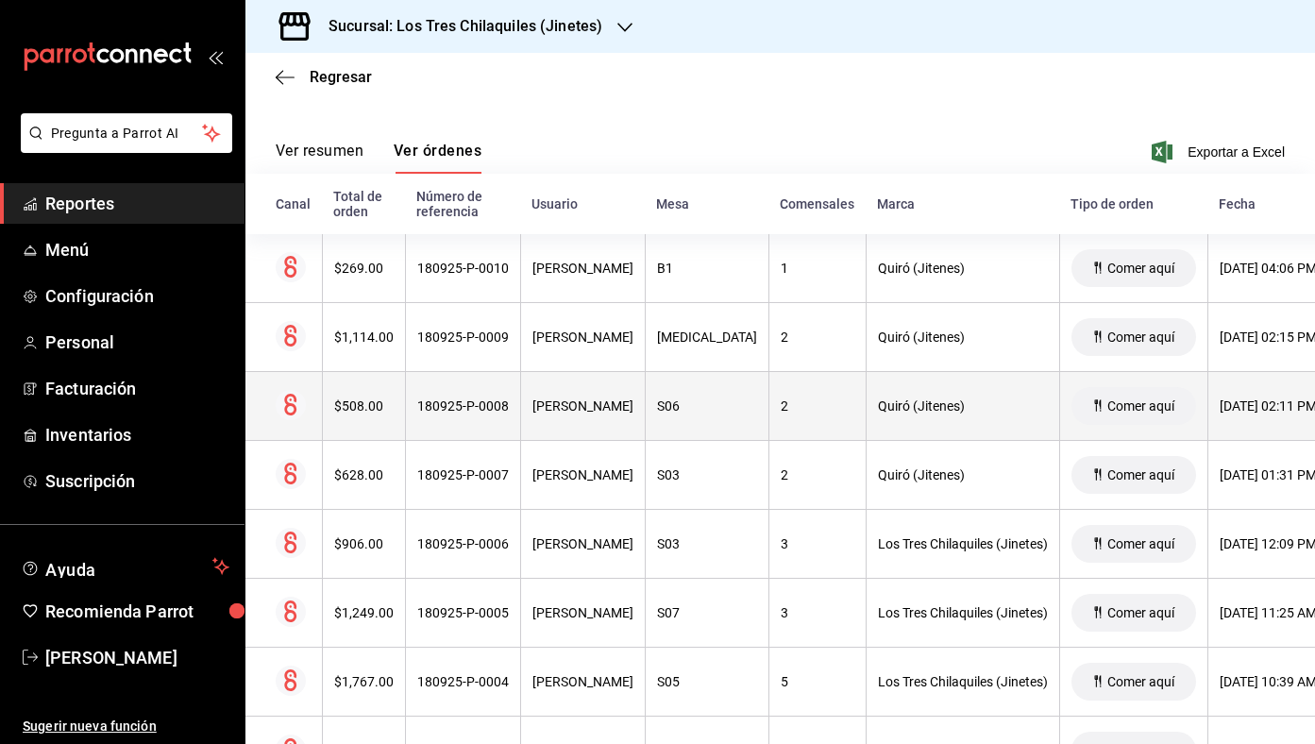
click at [781, 412] on div "2" at bounding box center [818, 405] width 74 height 15
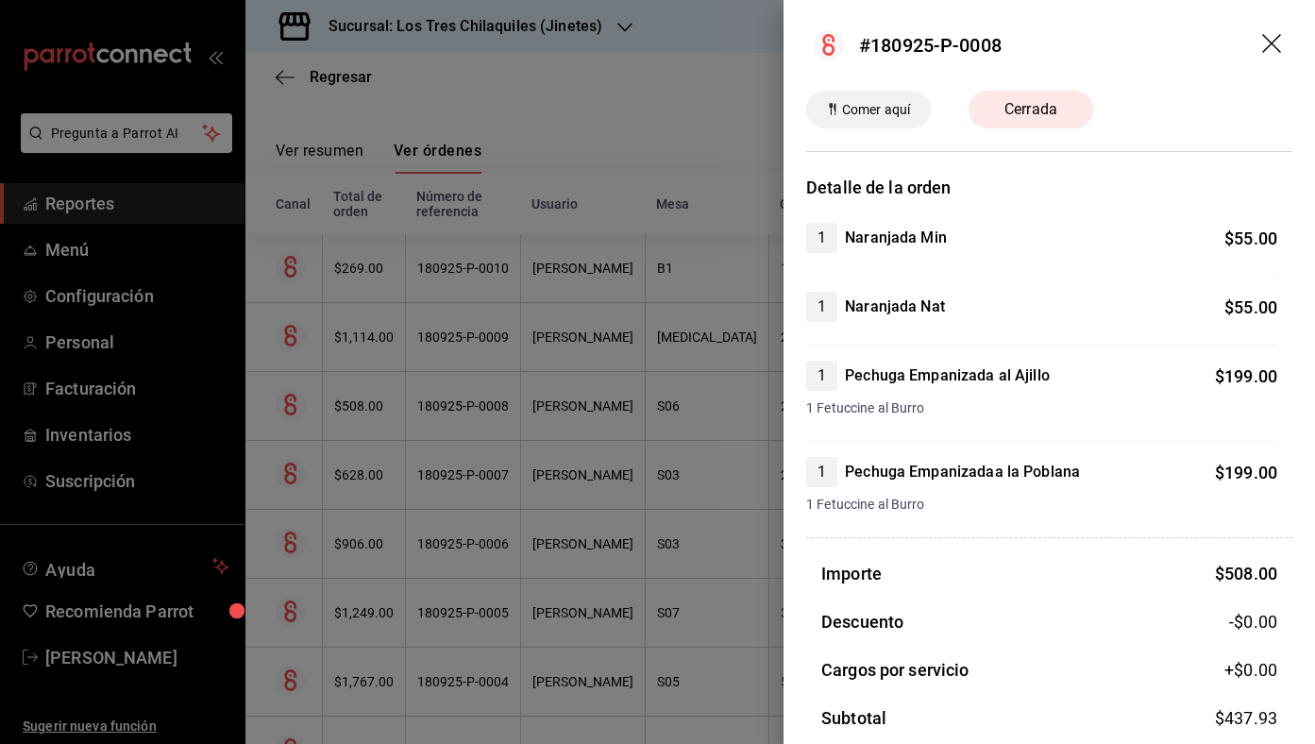
click at [673, 335] on div at bounding box center [657, 372] width 1315 height 744
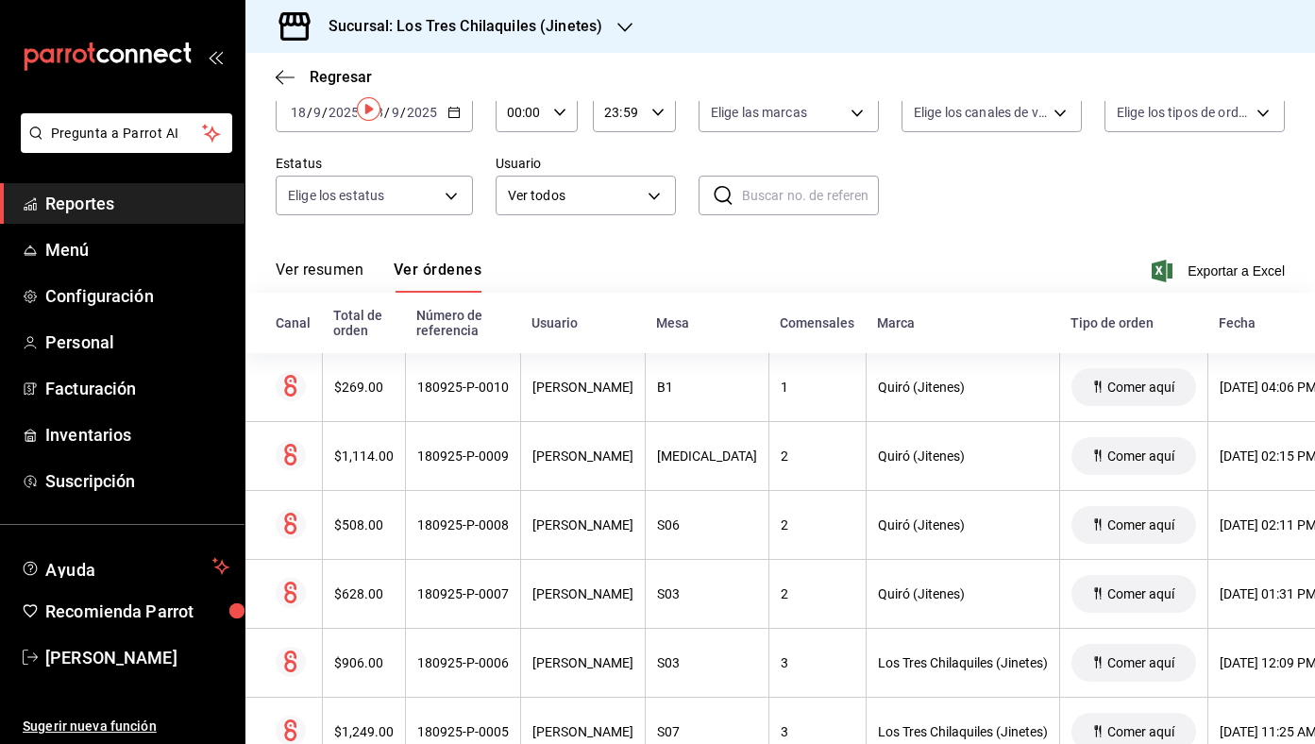
scroll to position [22, 0]
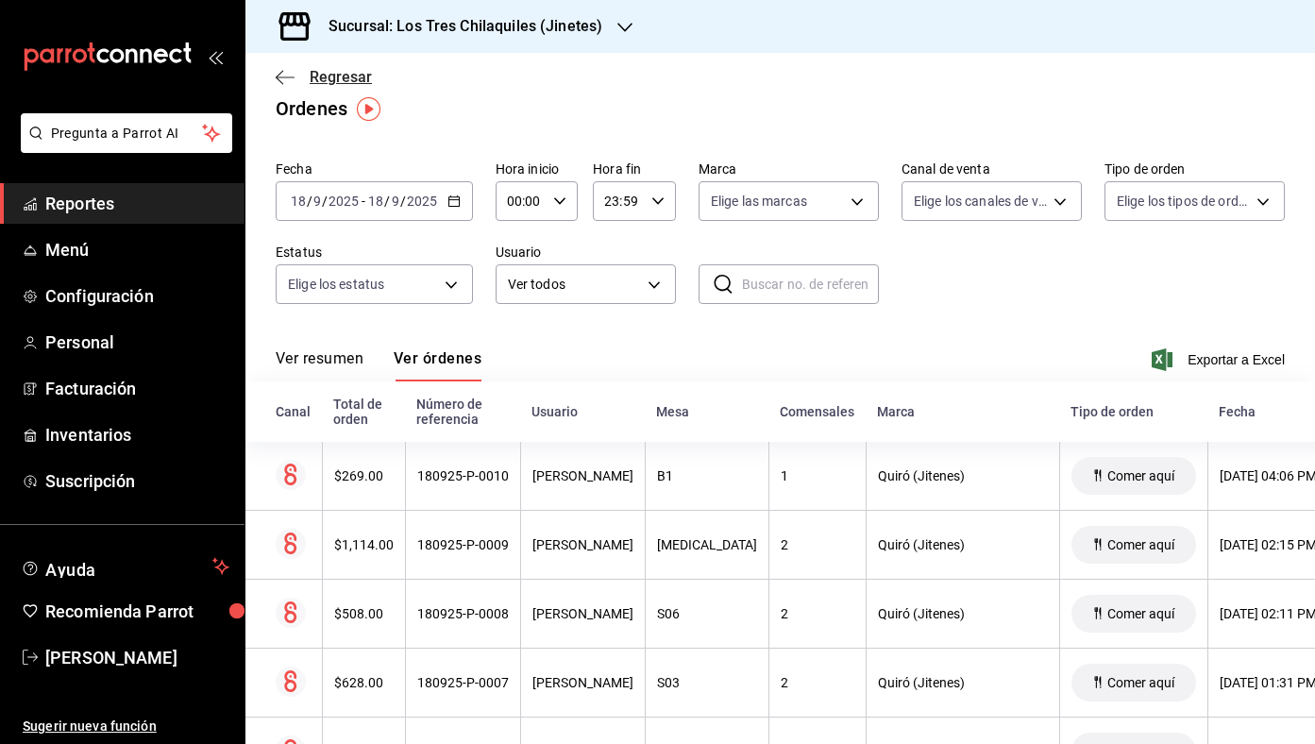
click at [355, 71] on span "Regresar" at bounding box center [341, 77] width 62 height 18
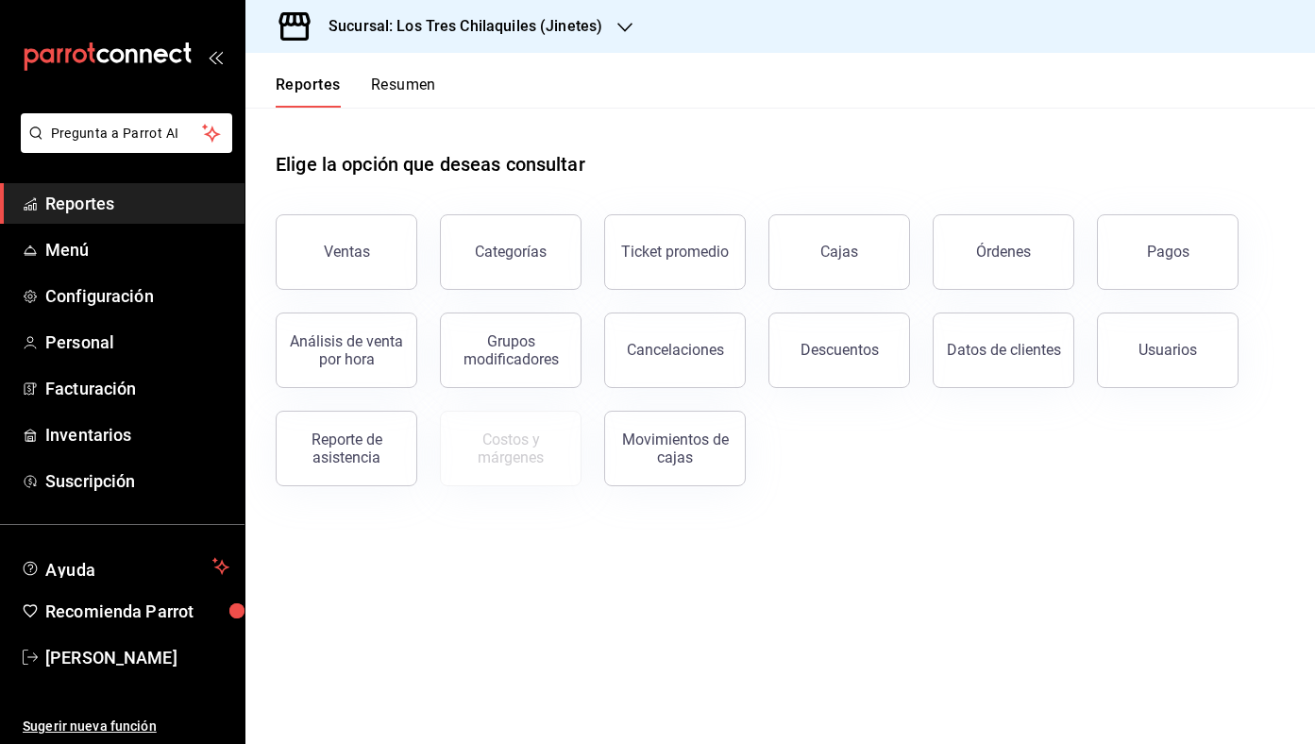
click at [393, 87] on button "Resumen" at bounding box center [403, 92] width 65 height 32
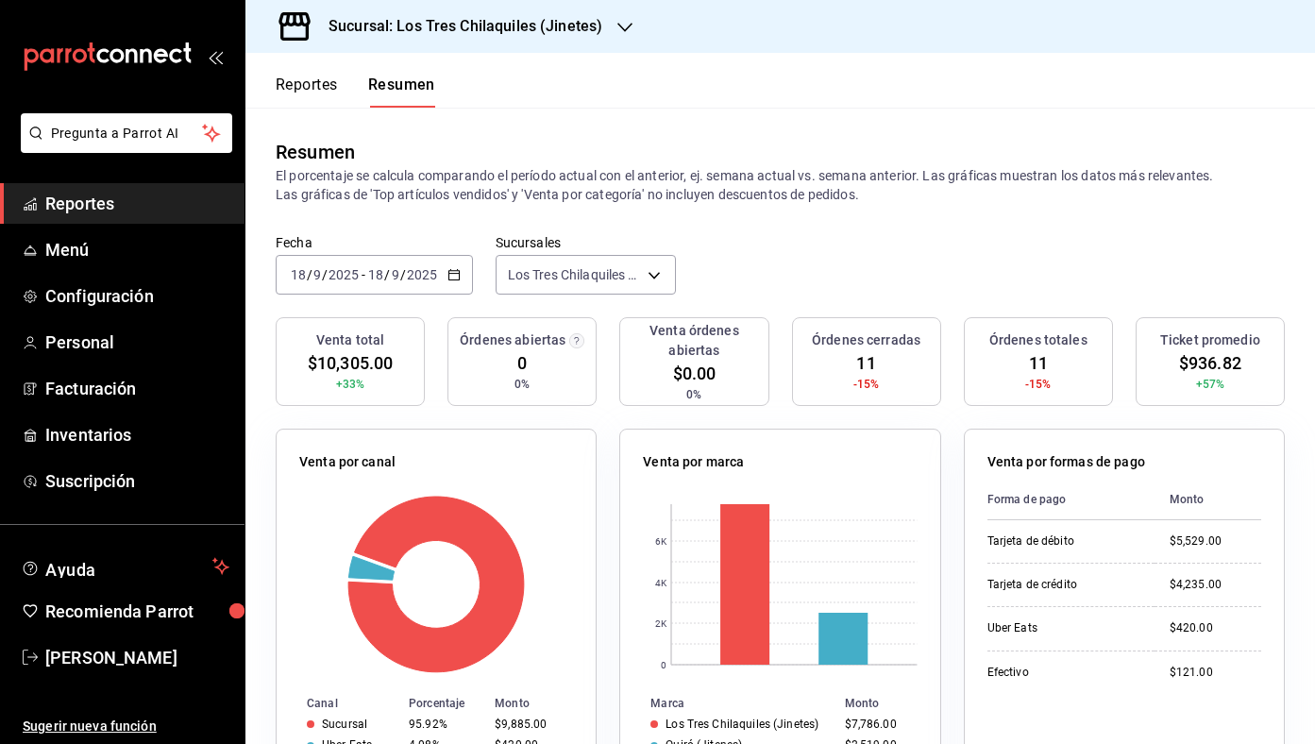
click at [457, 270] on icon "button" at bounding box center [453, 274] width 13 height 13
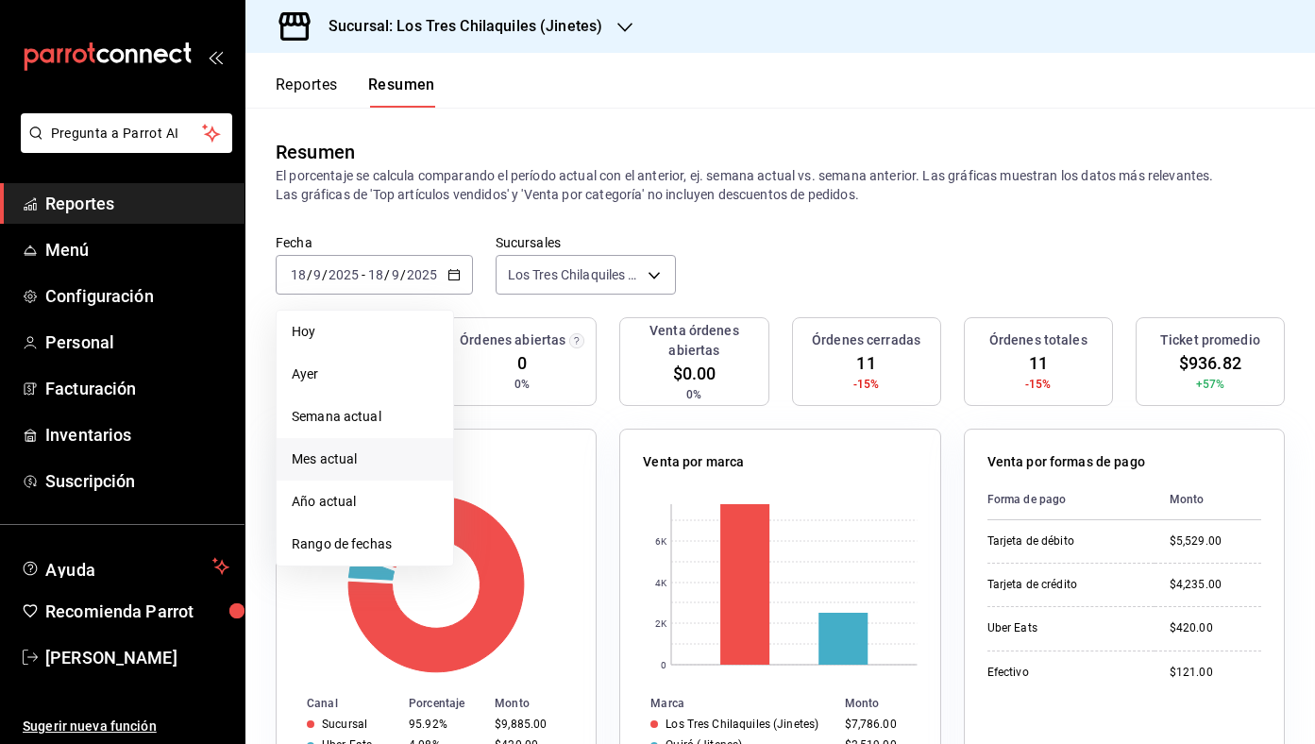
click at [397, 445] on li "Mes actual" at bounding box center [365, 459] width 177 height 42
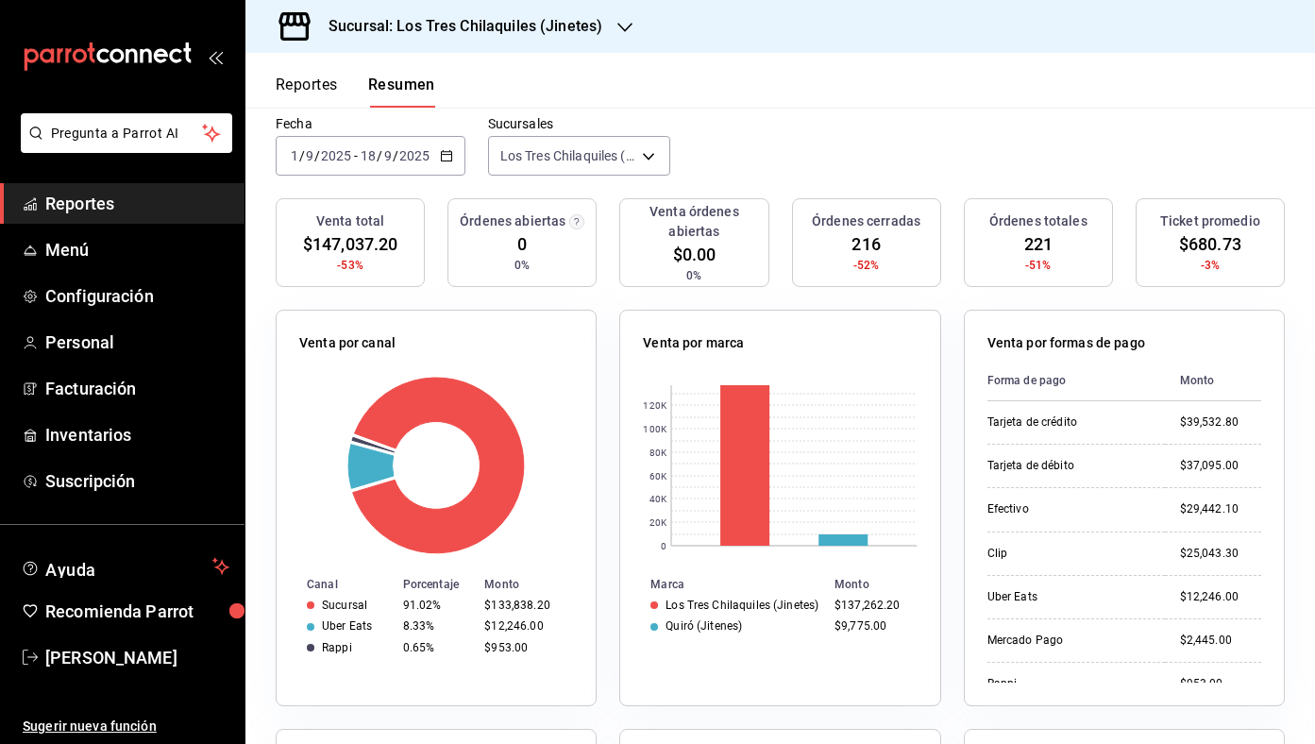
scroll to position [33, 0]
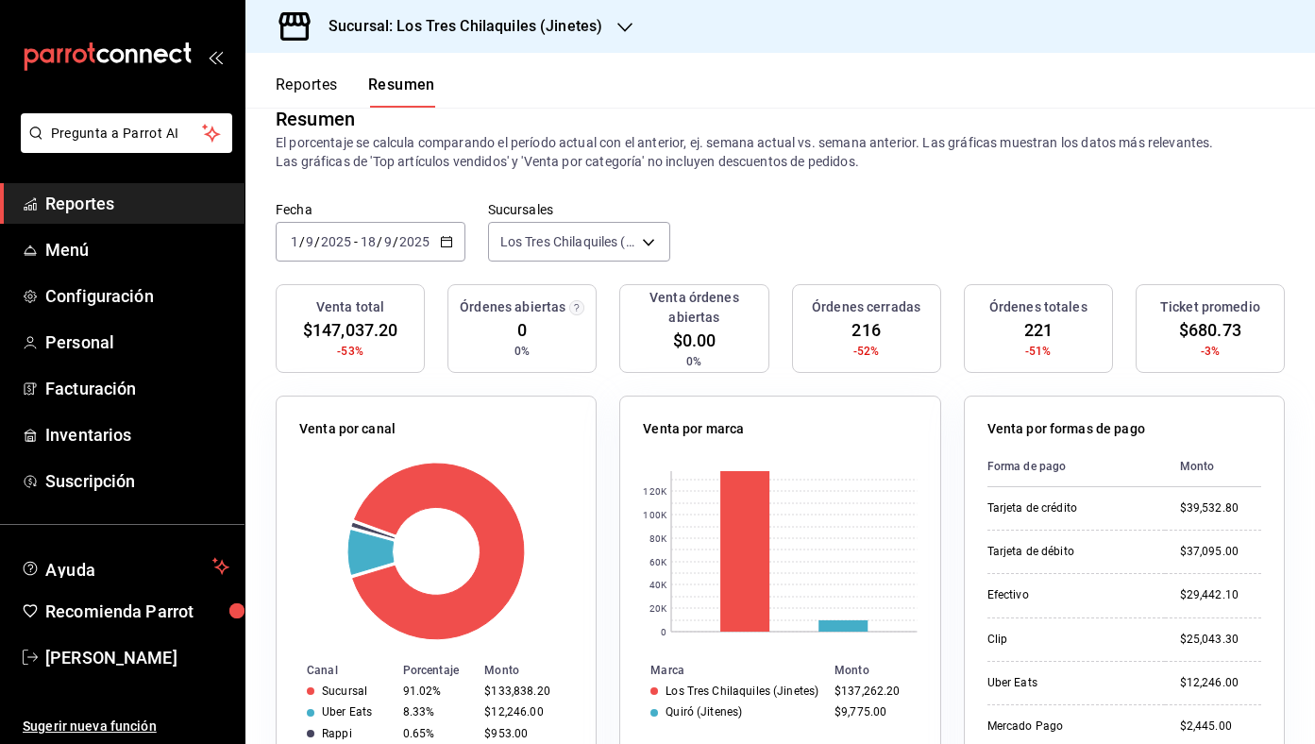
click at [456, 242] on div "[DATE] [DATE] - [DATE] [DATE]" at bounding box center [371, 242] width 190 height 40
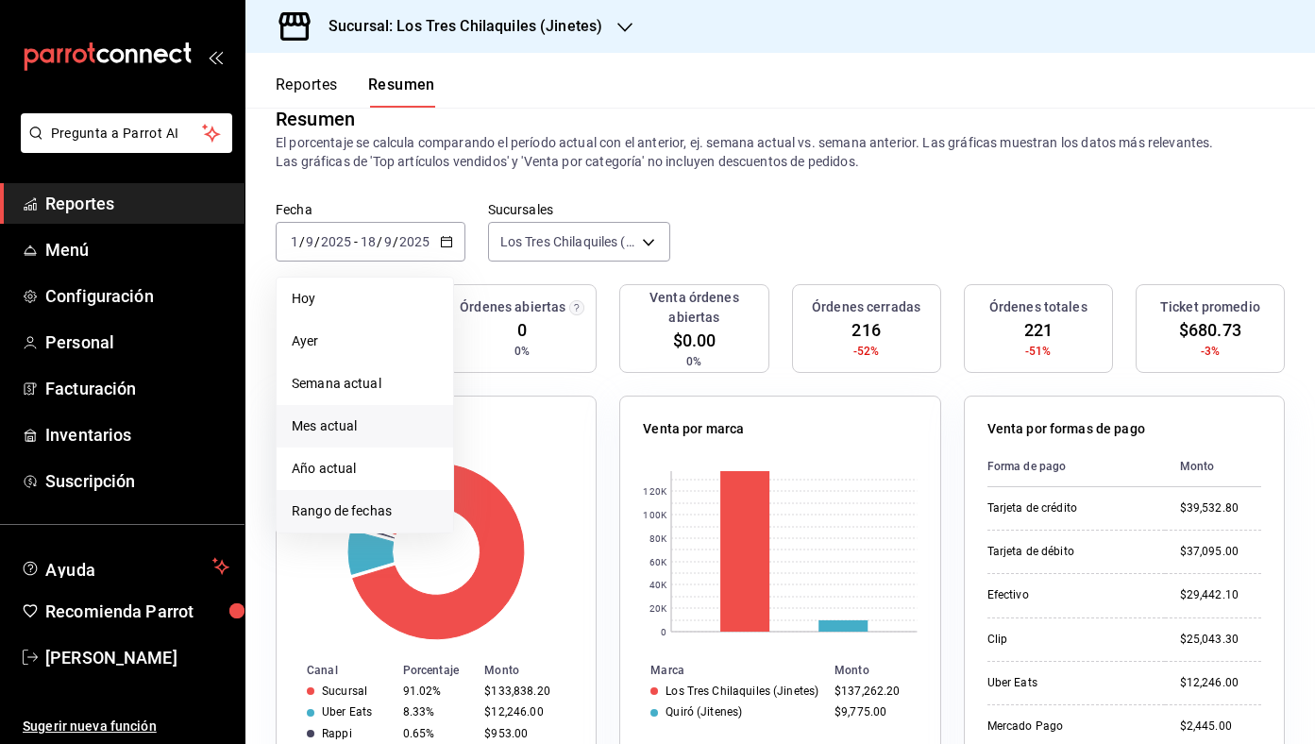
click at [406, 511] on span "Rango de fechas" at bounding box center [365, 511] width 146 height 20
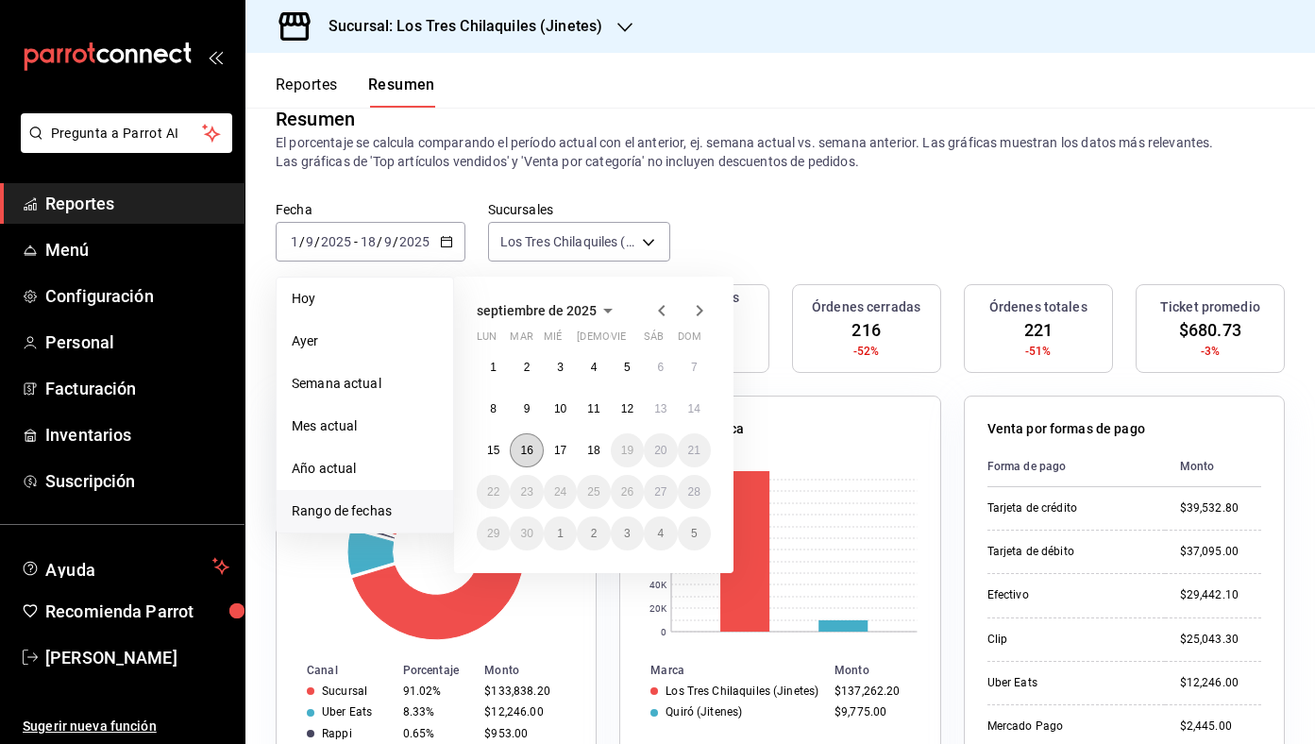
click at [535, 440] on button "16" at bounding box center [526, 450] width 33 height 34
click at [583, 443] on button "18" at bounding box center [593, 450] width 33 height 34
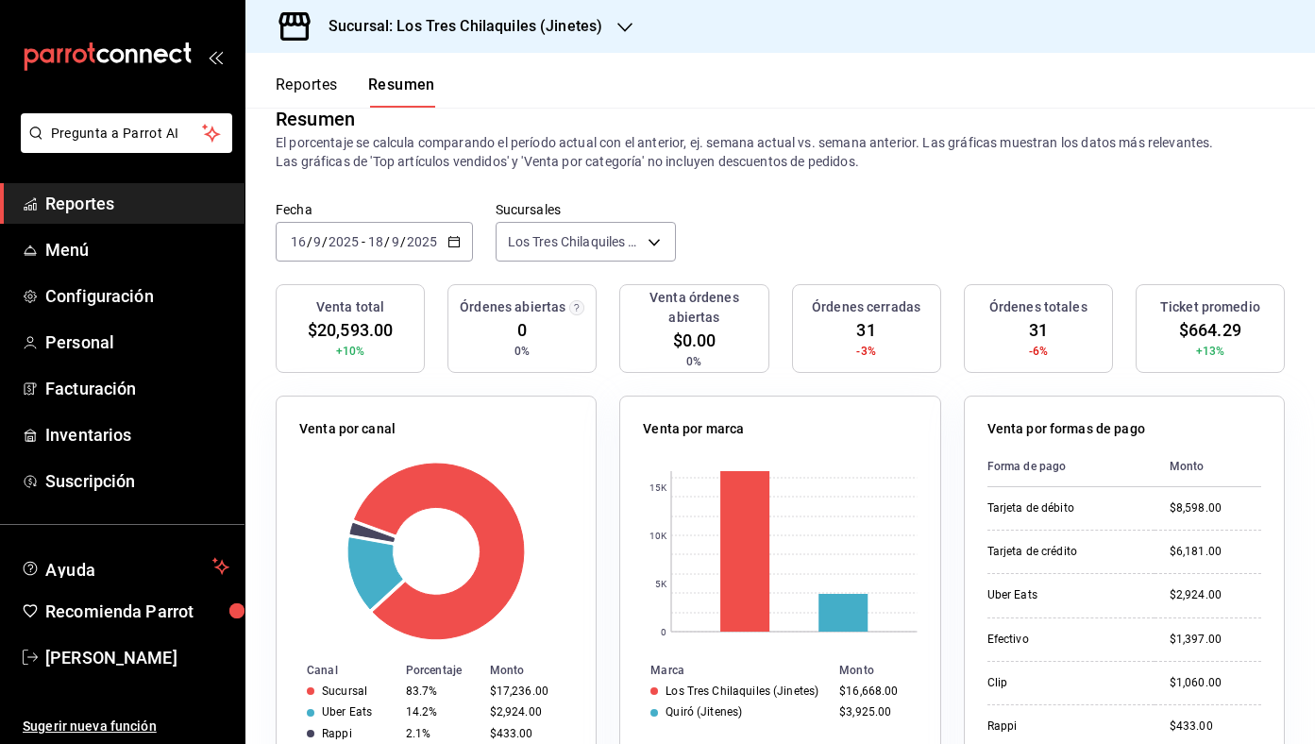
click at [328, 92] on button "Reportes" at bounding box center [307, 92] width 62 height 32
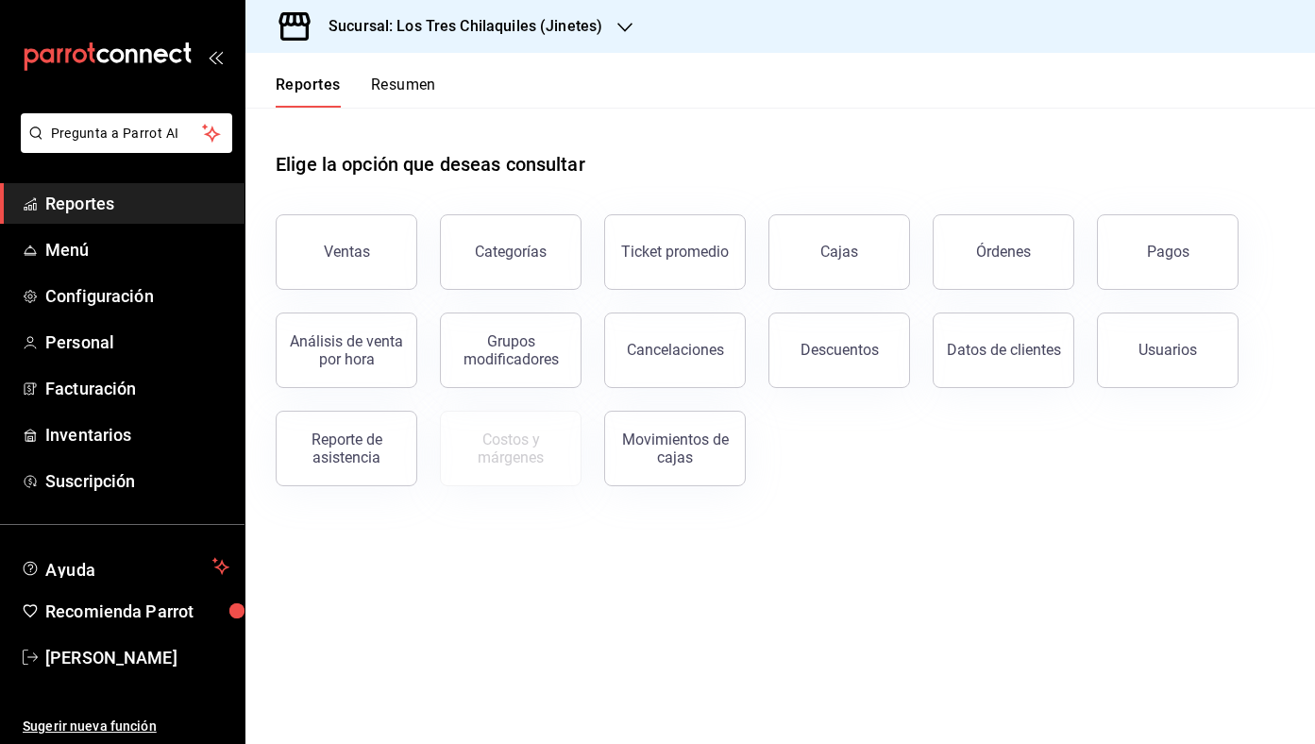
click at [416, 86] on button "Resumen" at bounding box center [403, 92] width 65 height 32
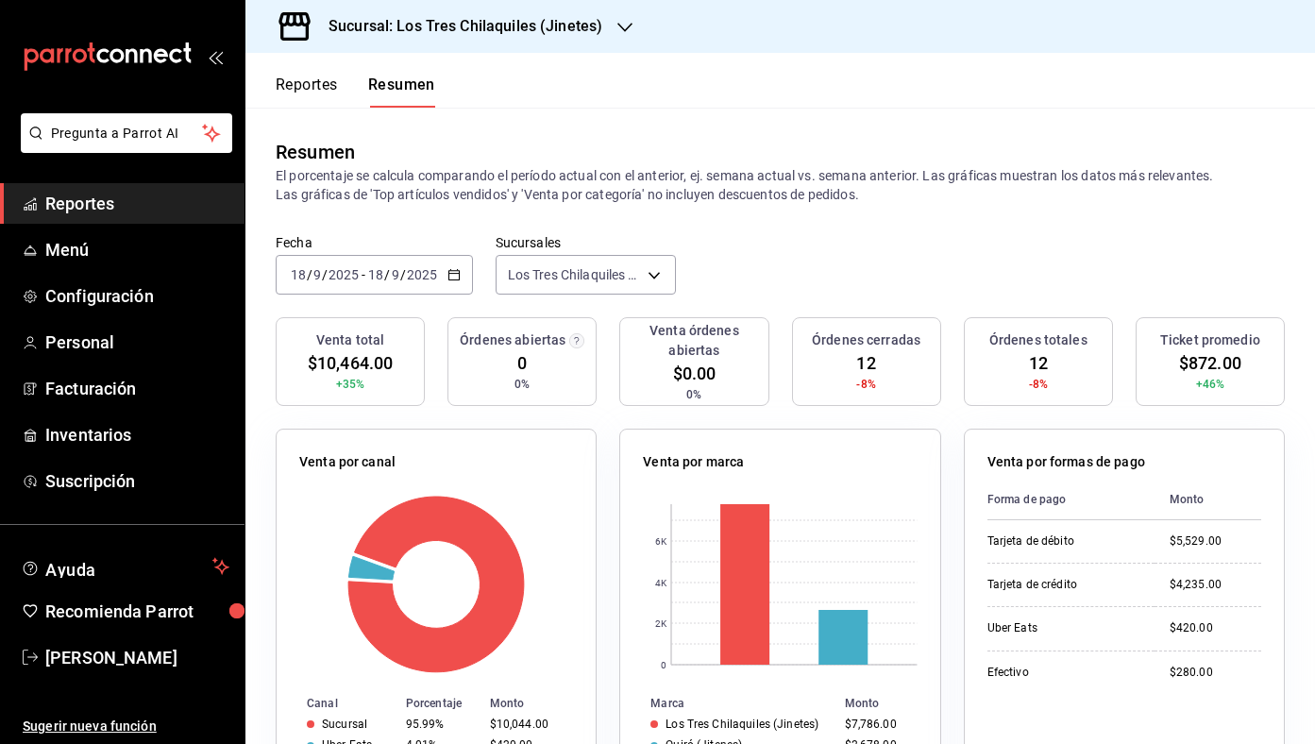
click at [318, 87] on button "Reportes" at bounding box center [307, 92] width 62 height 32
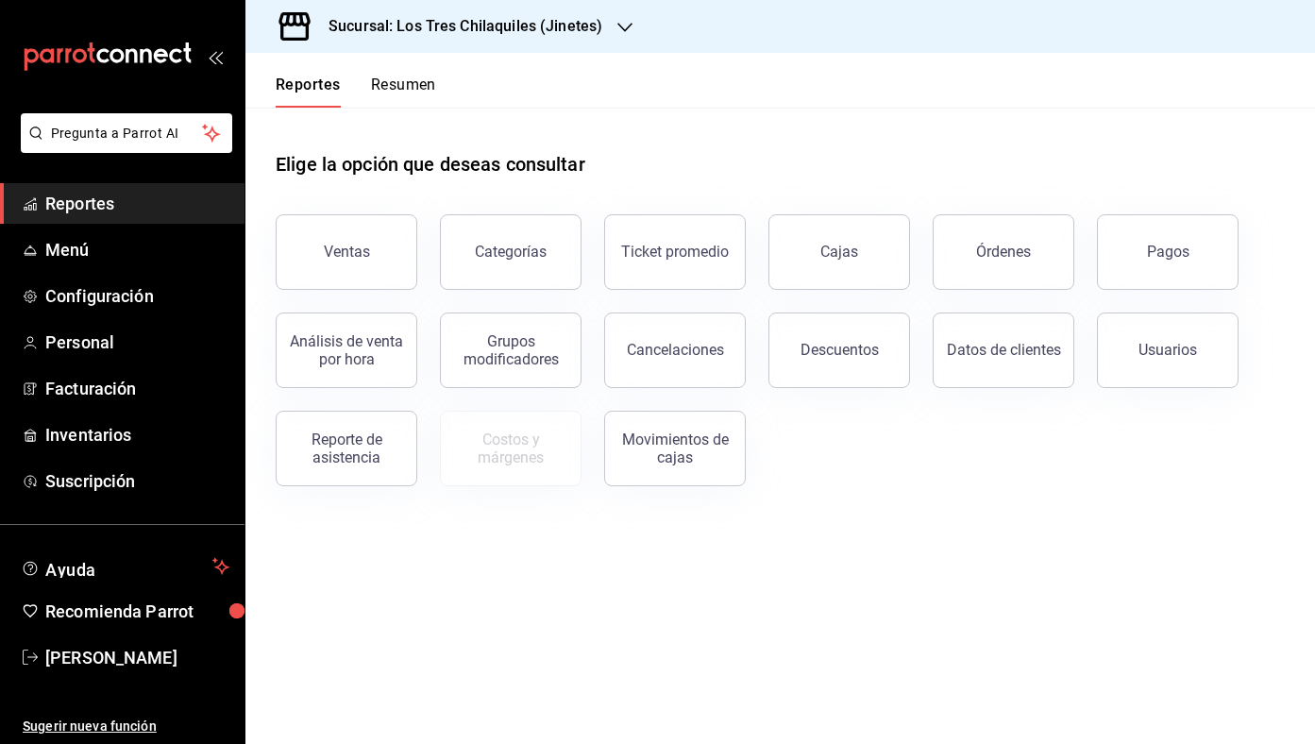
click at [419, 120] on div "Elige la opción que deseas consultar" at bounding box center [780, 150] width 1009 height 84
click at [402, 78] on button "Resumen" at bounding box center [403, 92] width 65 height 32
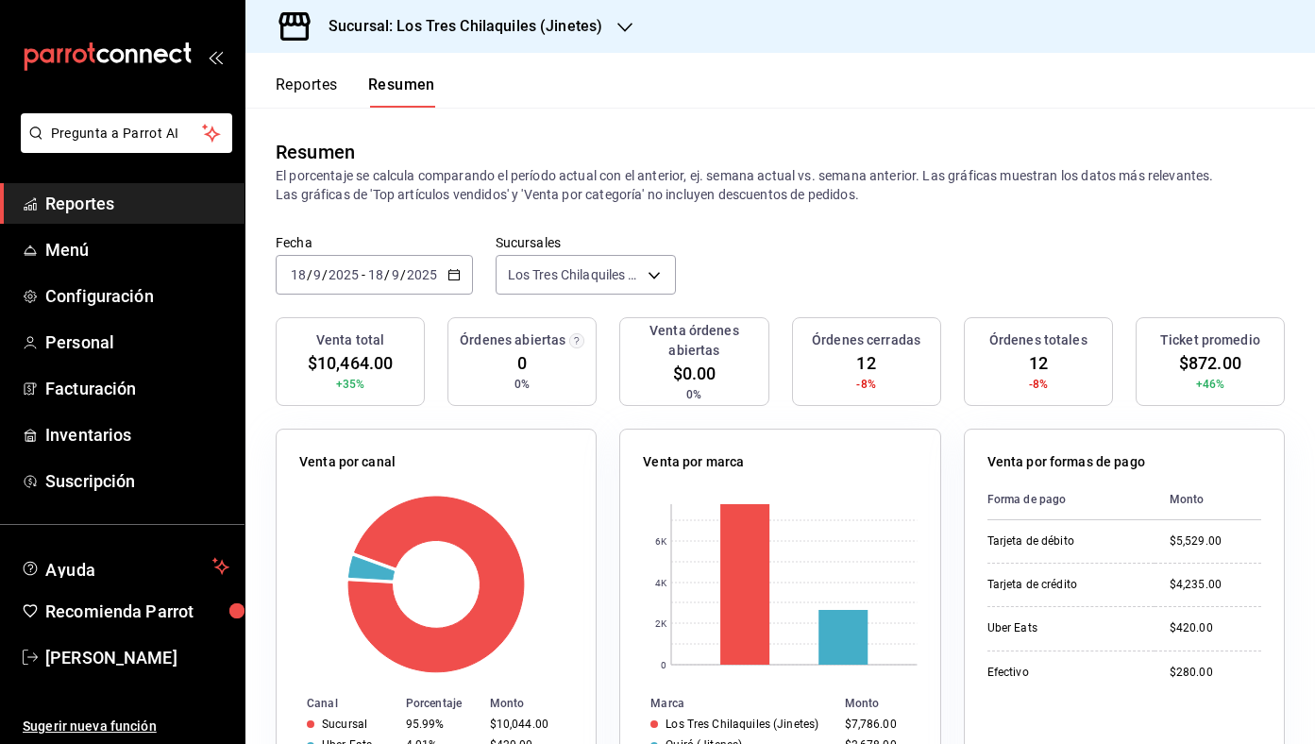
click at [465, 293] on div "[DATE] [DATE] - [DATE] [DATE]" at bounding box center [374, 275] width 197 height 40
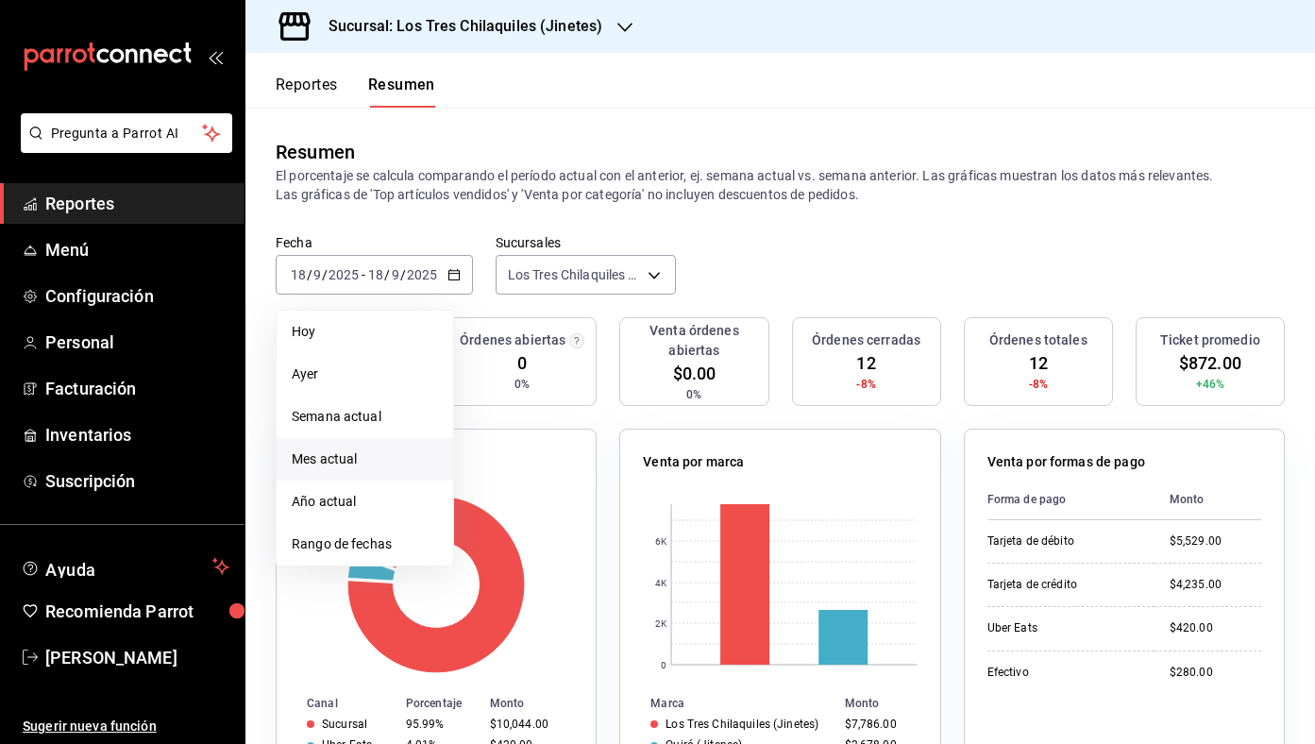
click at [399, 455] on span "Mes actual" at bounding box center [365, 459] width 146 height 20
